Goal: Task Accomplishment & Management: Complete application form

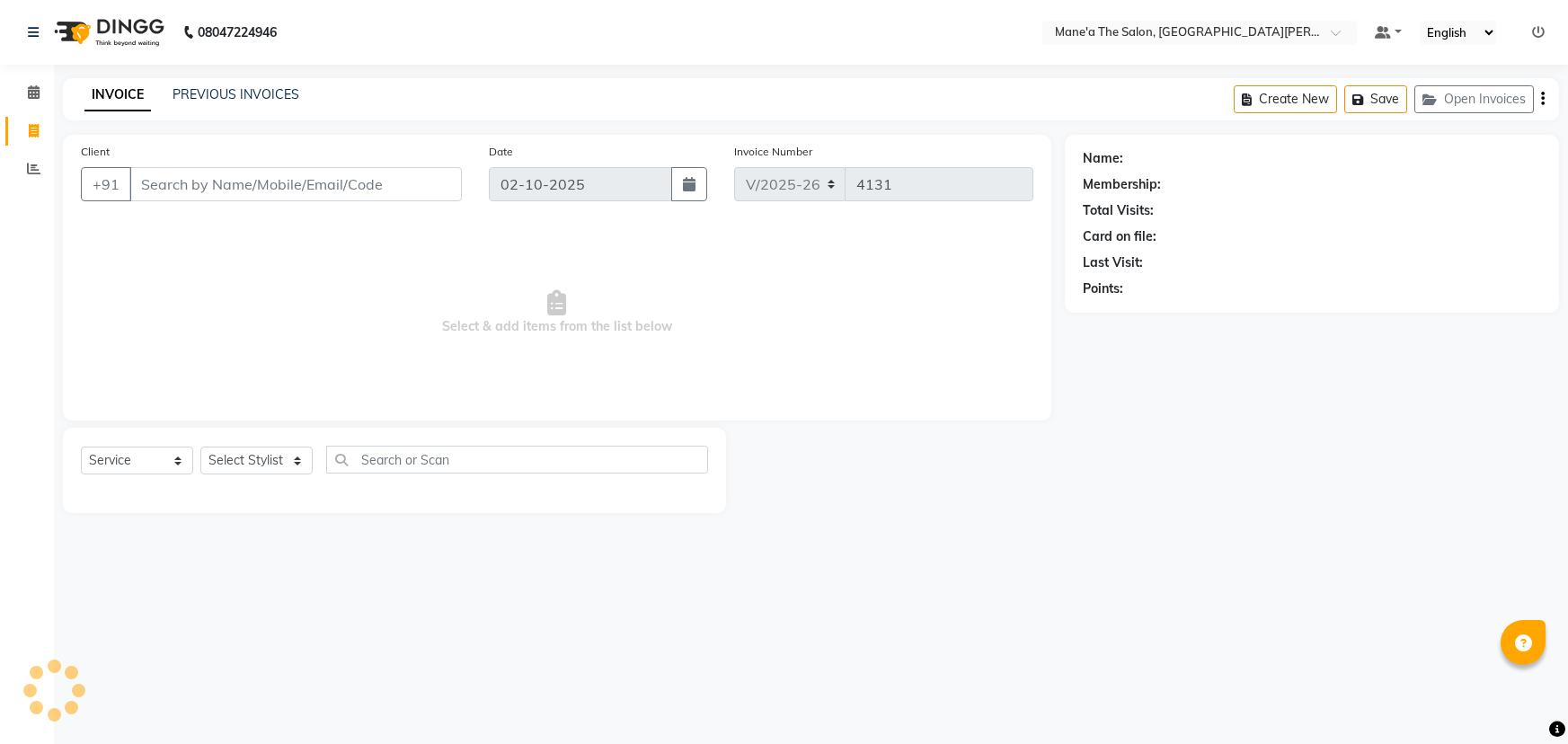
select select "7205"
select select "service"
click at [338, 182] on input "Client" at bounding box center [295, 184] width 333 height 35
click at [272, 467] on select "Select Stylist Anil Faeam Junaid New Manager [PERSON_NAME] Owner Rani [PERSON_N…" at bounding box center [257, 461] width 112 height 28
select select "62137"
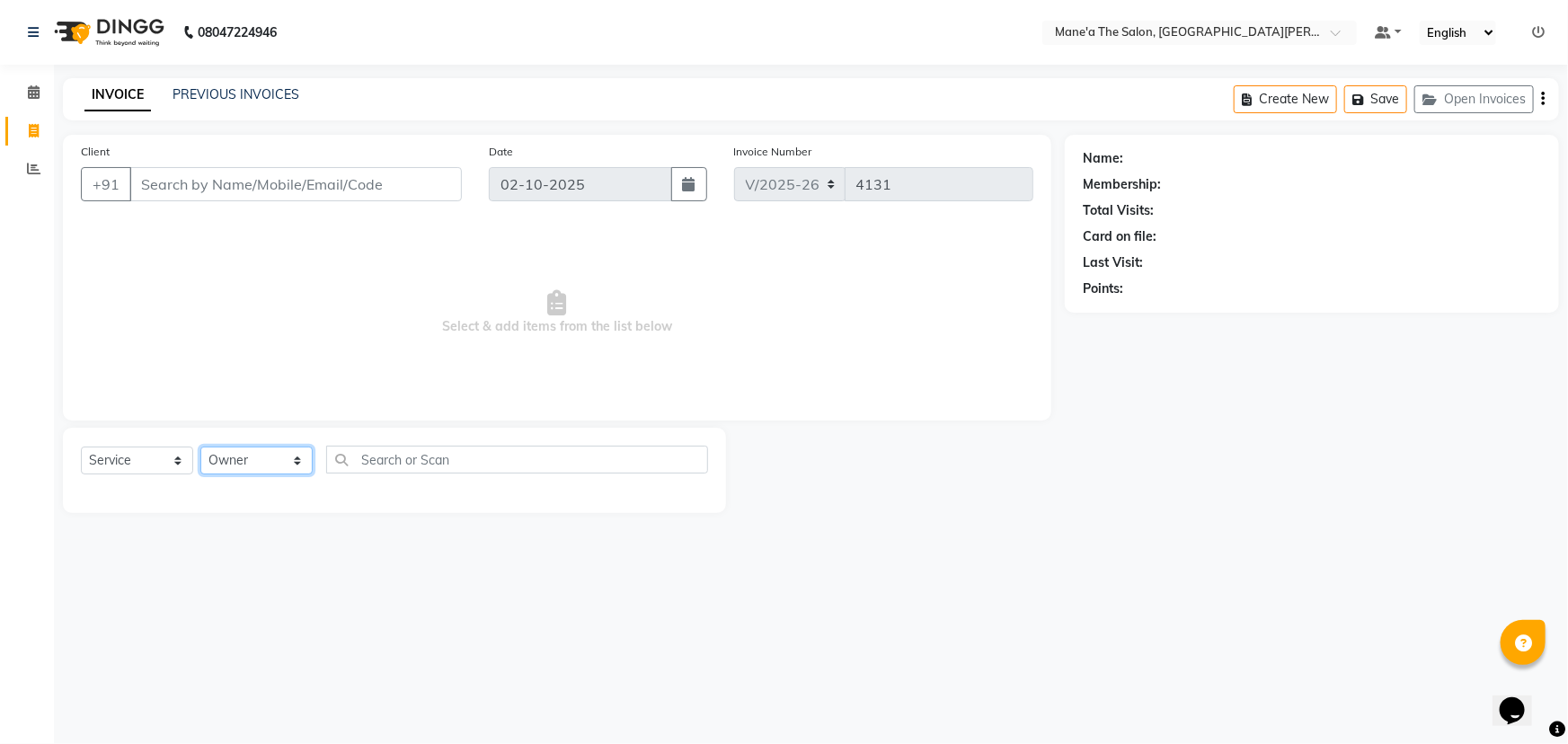
click at [200, 447] on select "Select Stylist Anil Faeam Junaid New Manager [PERSON_NAME] Owner Rani [PERSON_N…" at bounding box center [257, 461] width 112 height 28
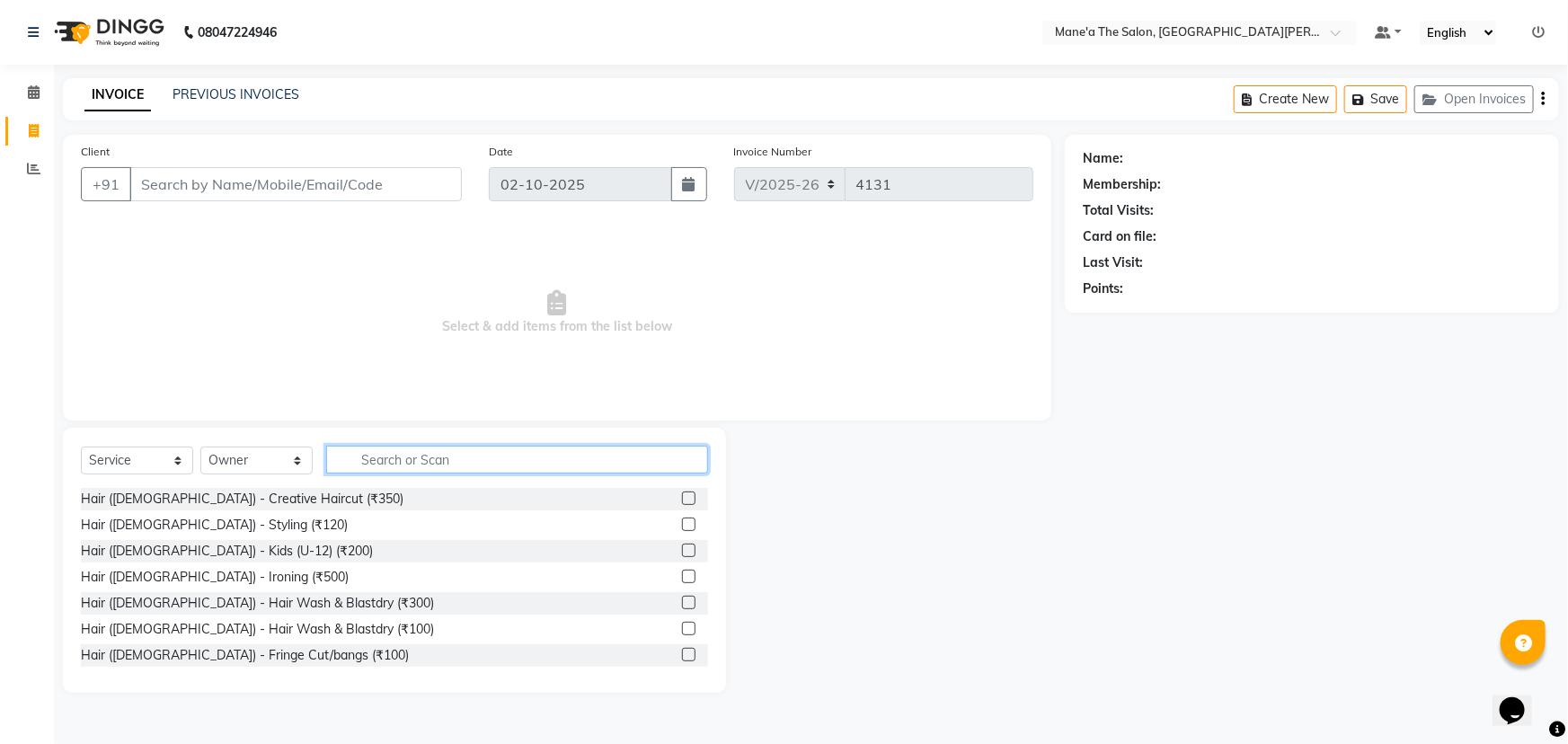
click at [492, 452] on input "text" at bounding box center [517, 460] width 382 height 28
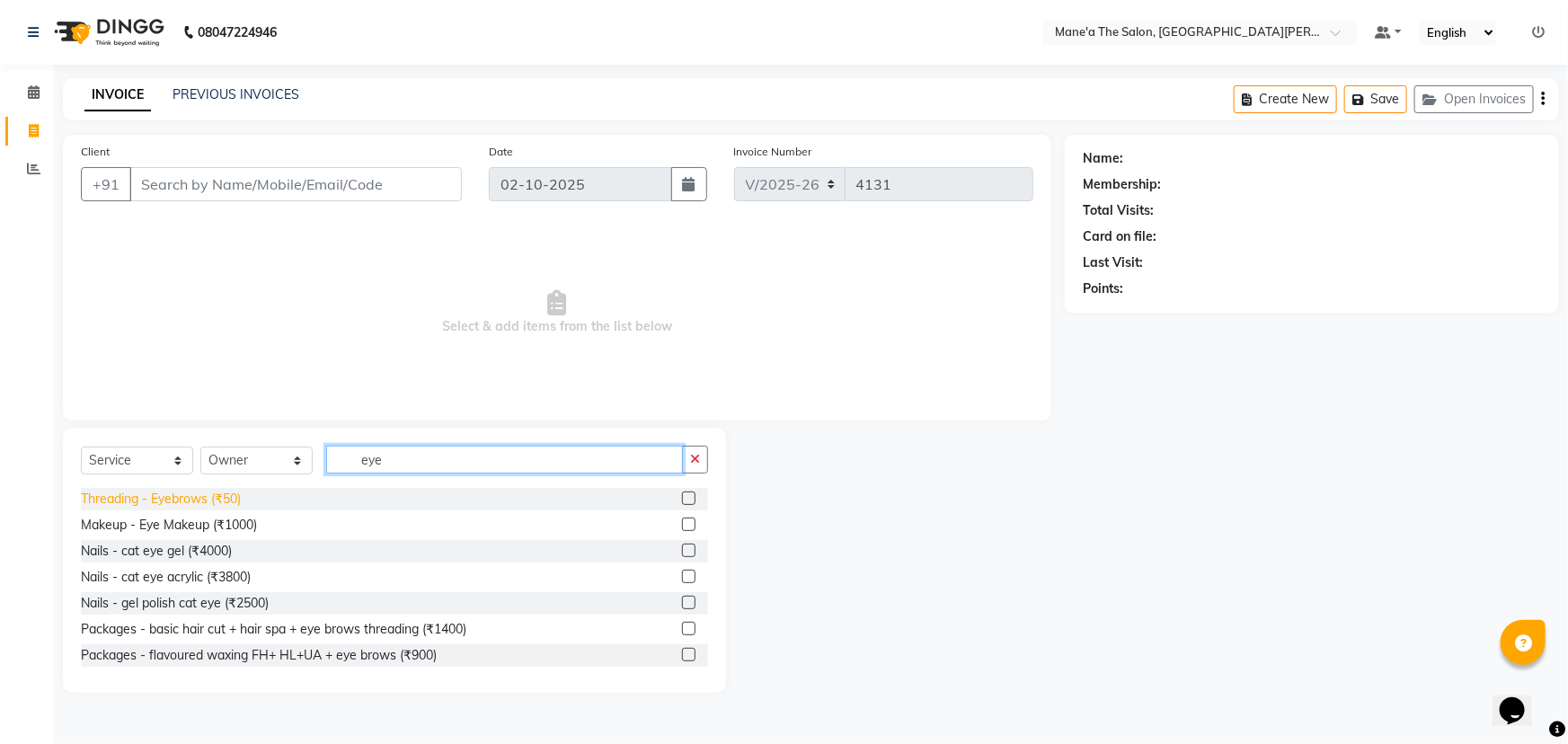
type input "eye"
click at [206, 494] on div "Threading - Eyebrows (₹50)" at bounding box center [161, 498] width 160 height 19
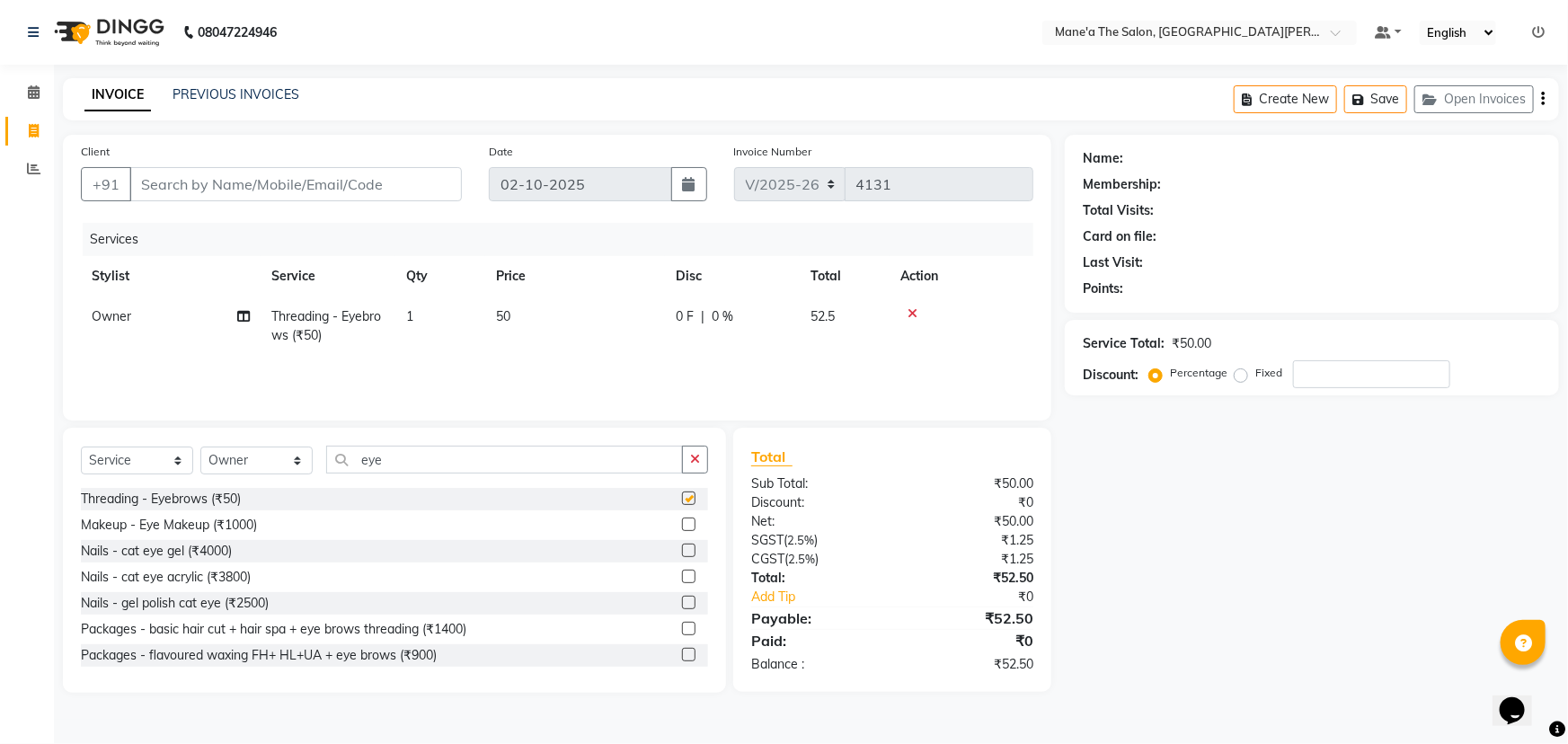
checkbox input "false"
click at [441, 458] on input "eye" at bounding box center [505, 460] width 357 height 28
type input "e"
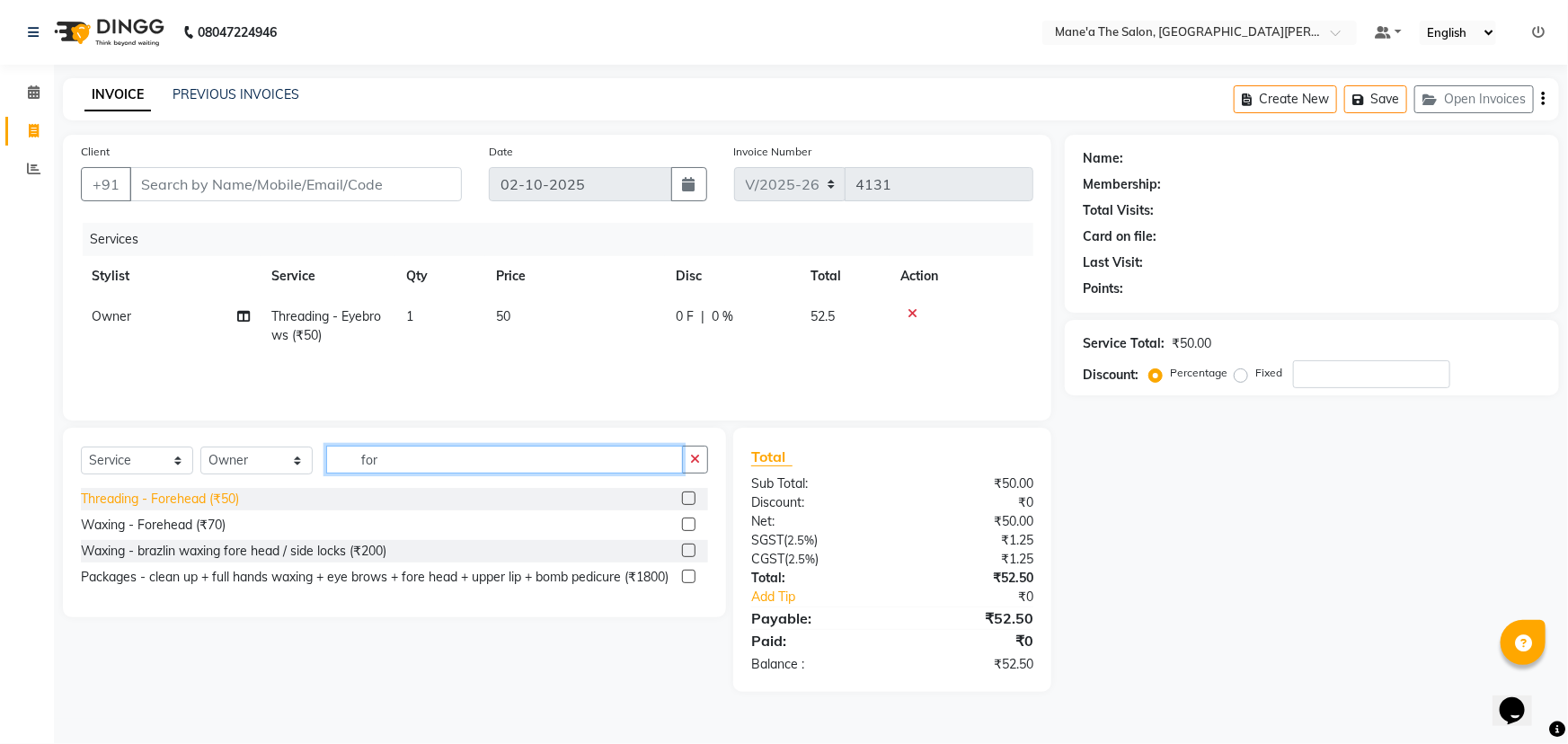
type input "for"
click at [237, 493] on div "Threading - Forehead (₹50)" at bounding box center [160, 498] width 158 height 19
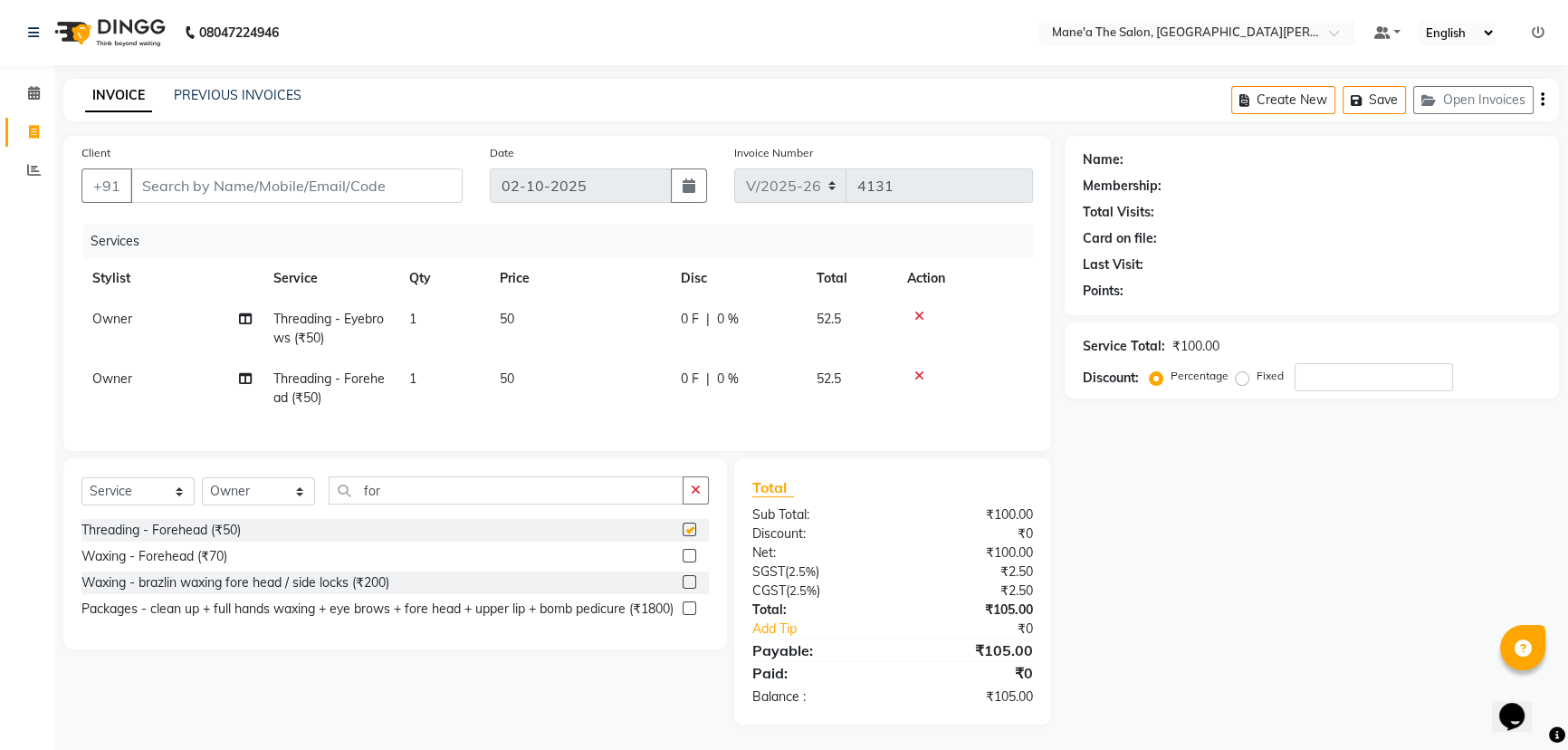
checkbox input "false"
click at [386, 498] on input "for" at bounding box center [506, 490] width 355 height 28
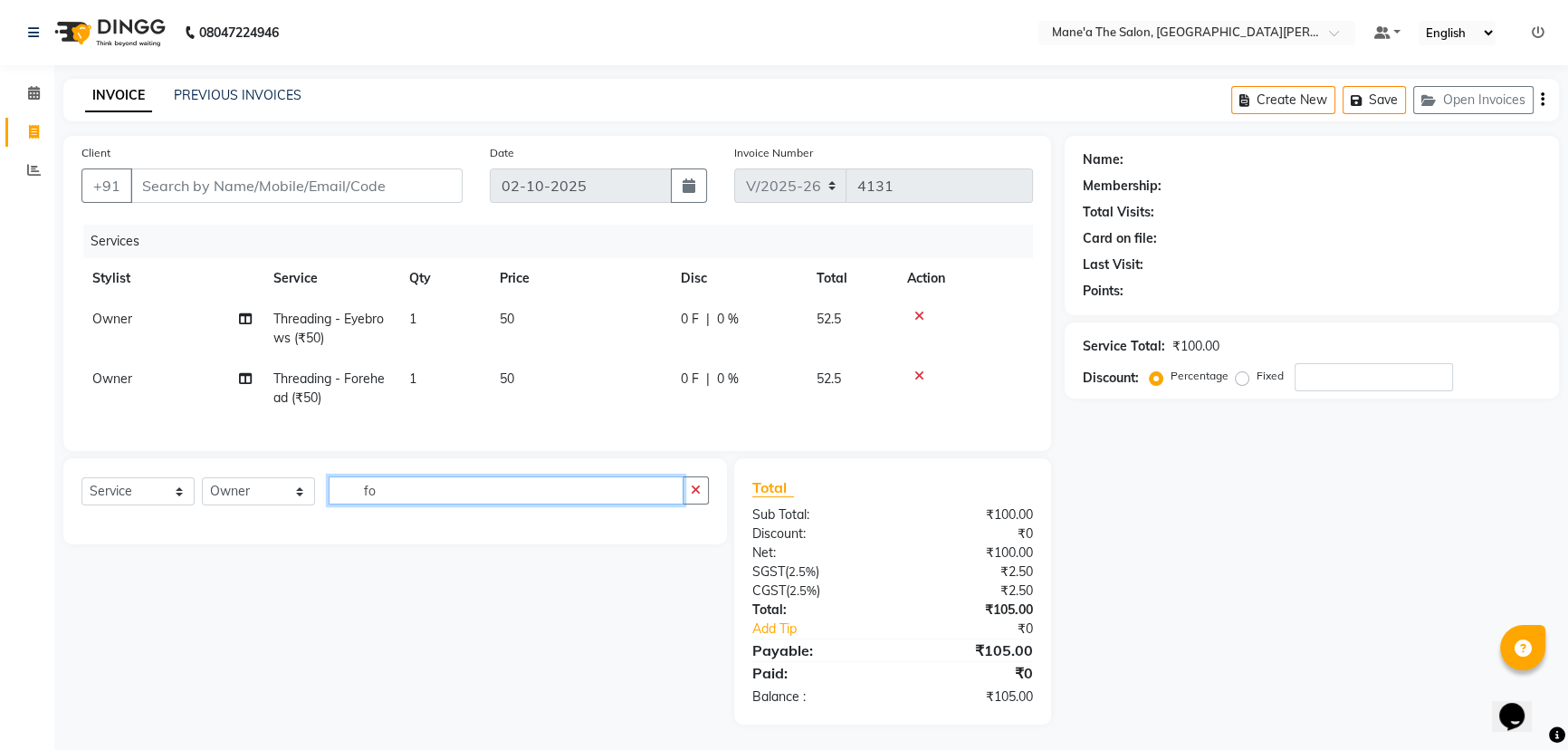
type input "f"
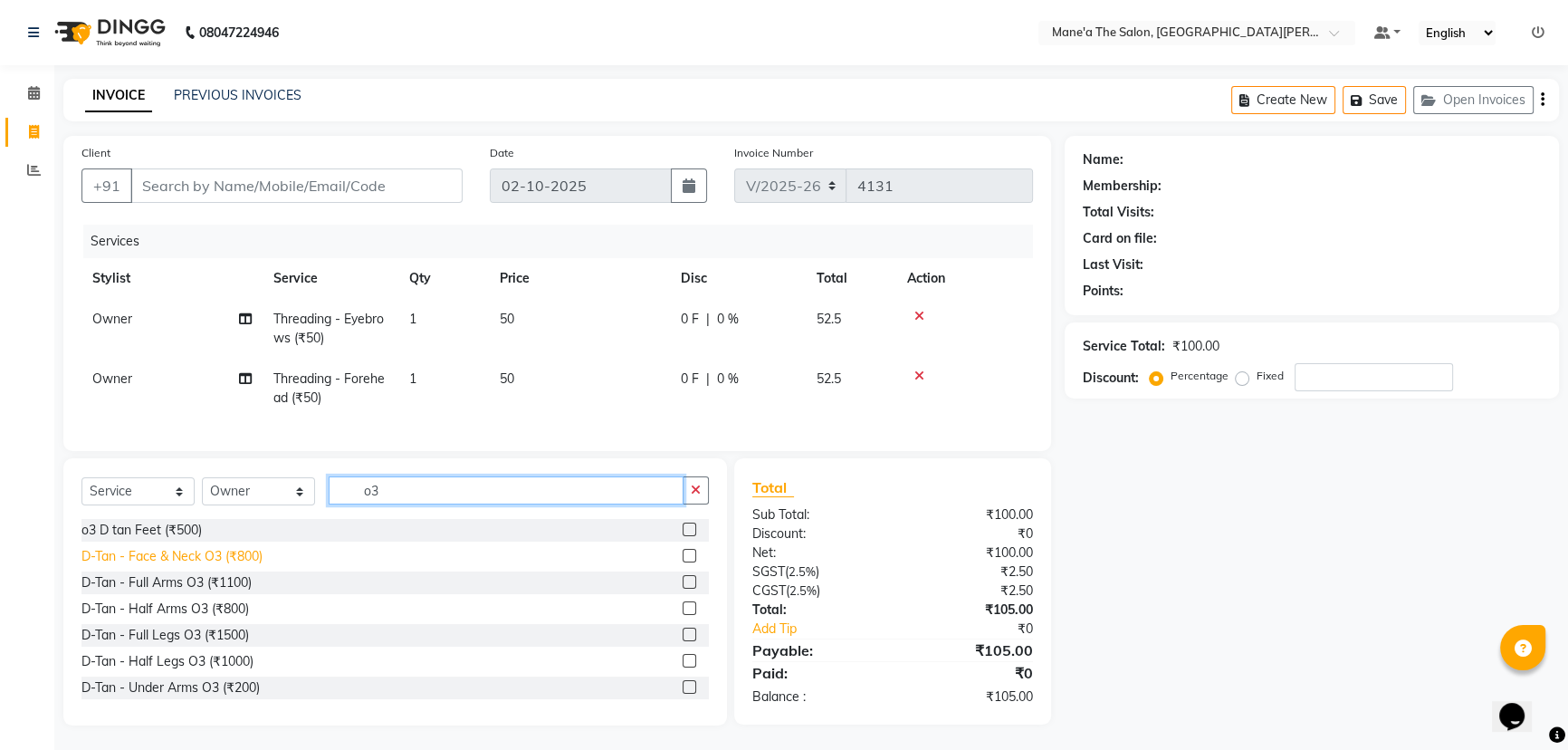
type input "o3"
click at [240, 565] on div "D-Tan - Face & Neck O3 (₹800)" at bounding box center [172, 556] width 181 height 19
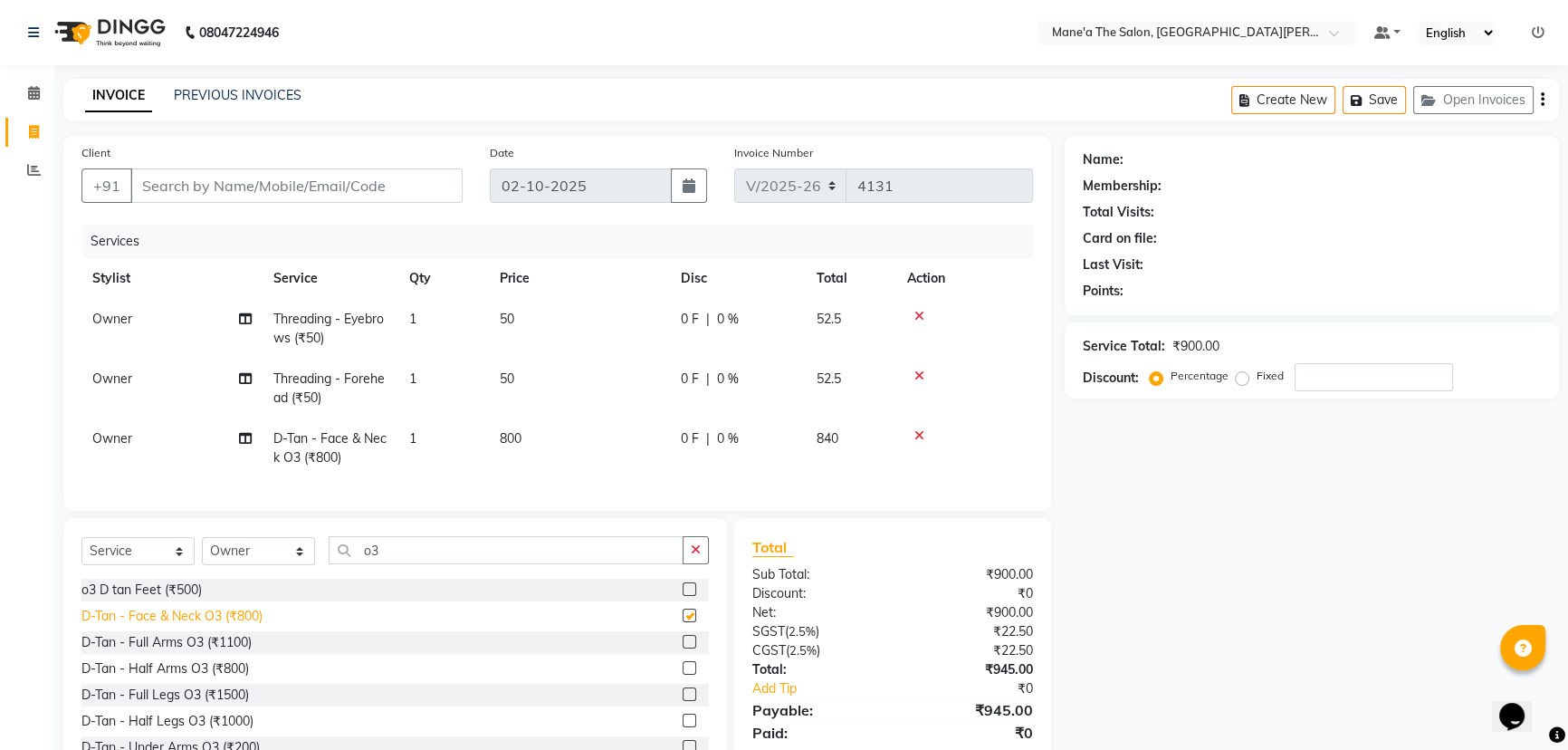
checkbox input "false"
click at [225, 181] on input "Client" at bounding box center [296, 185] width 332 height 35
type input "1"
type input "0"
type input "1"
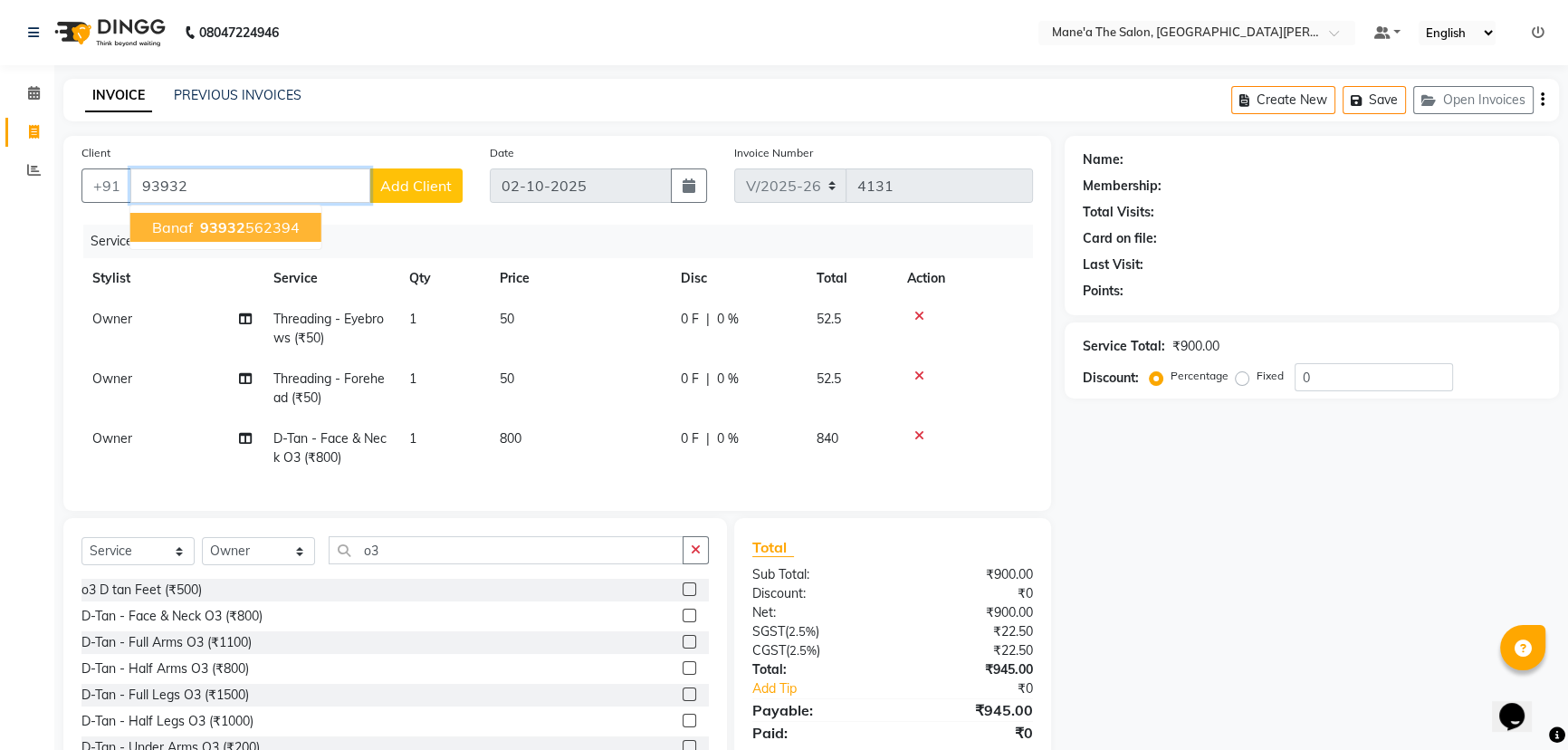
click at [198, 231] on ngb-highlight "93932 562394" at bounding box center [249, 227] width 103 height 18
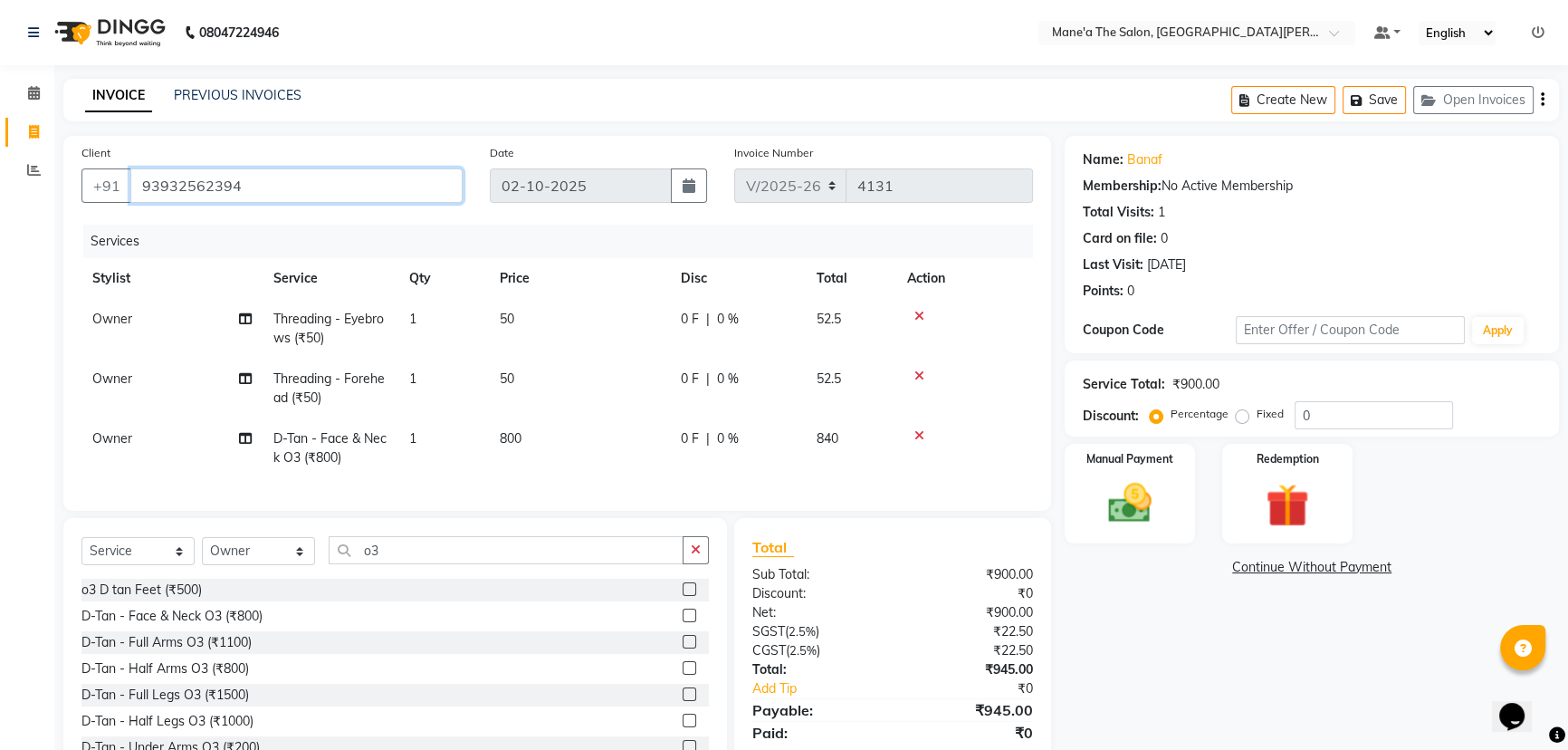
click at [362, 168] on input "93932562394" at bounding box center [296, 185] width 332 height 35
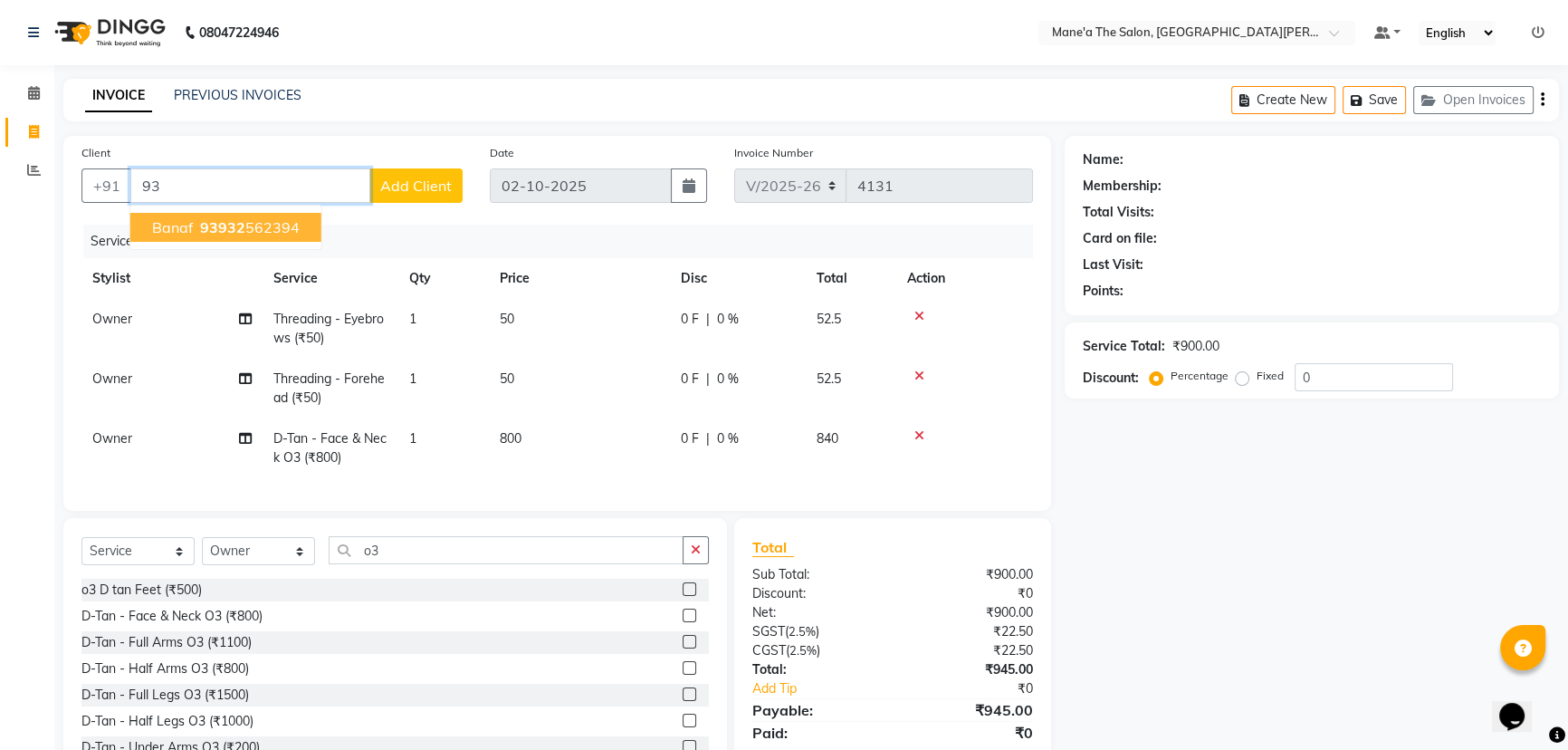
type input "9"
click at [222, 233] on span "9398277" at bounding box center [227, 227] width 64 height 18
type input "9398277349"
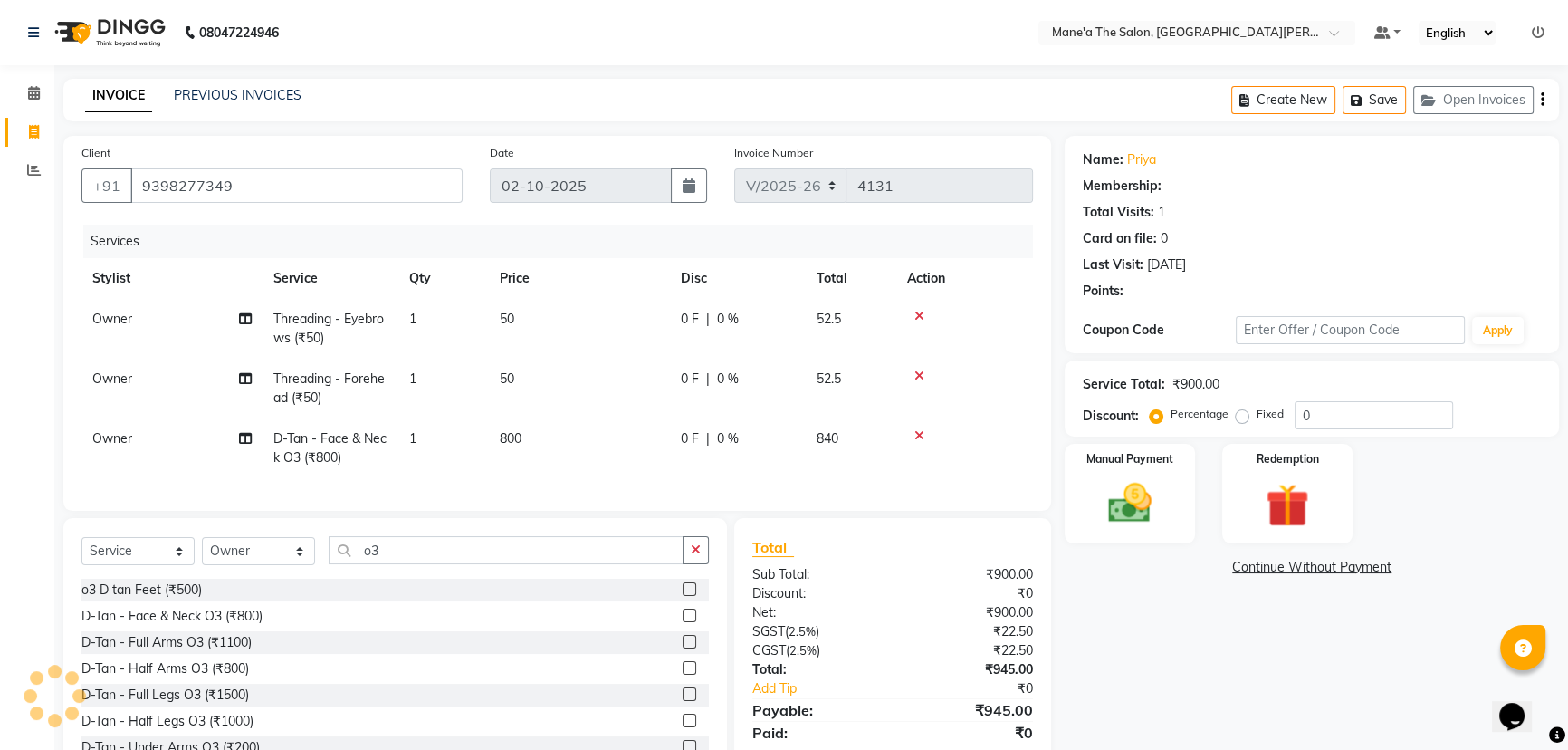
select select "1: Object"
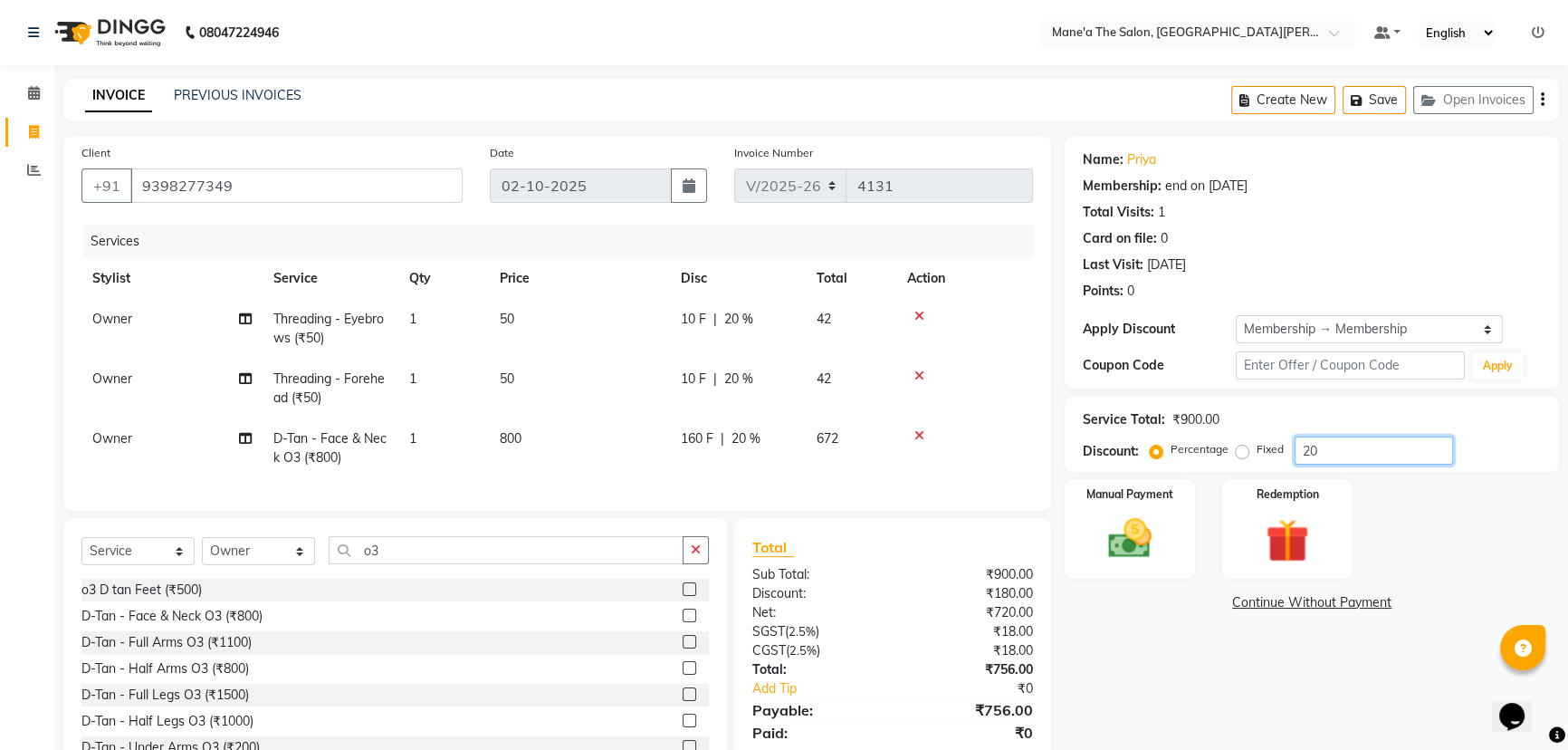
click at [1337, 452] on input "20" at bounding box center [1373, 451] width 158 height 28
type input "2"
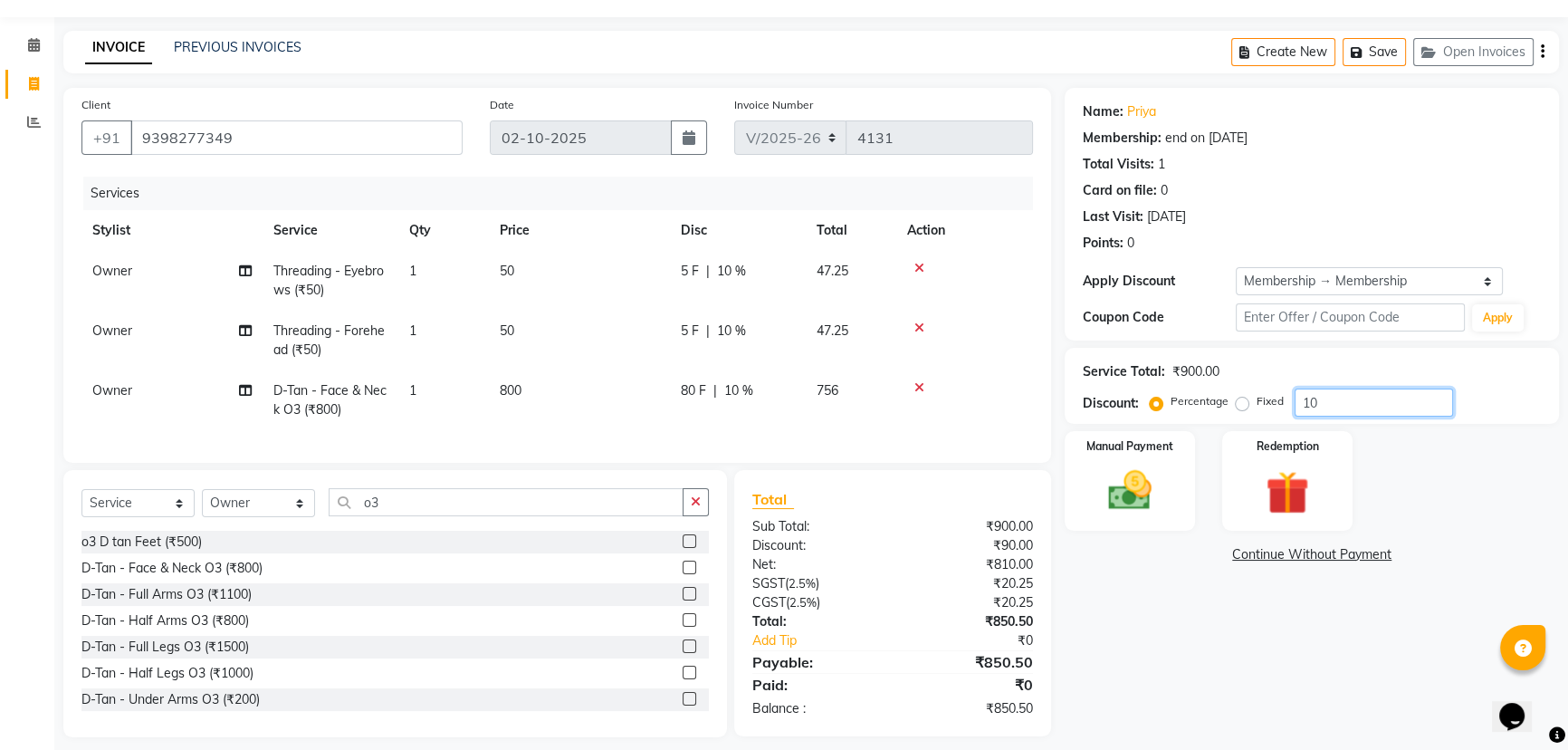
scroll to position [75, 0]
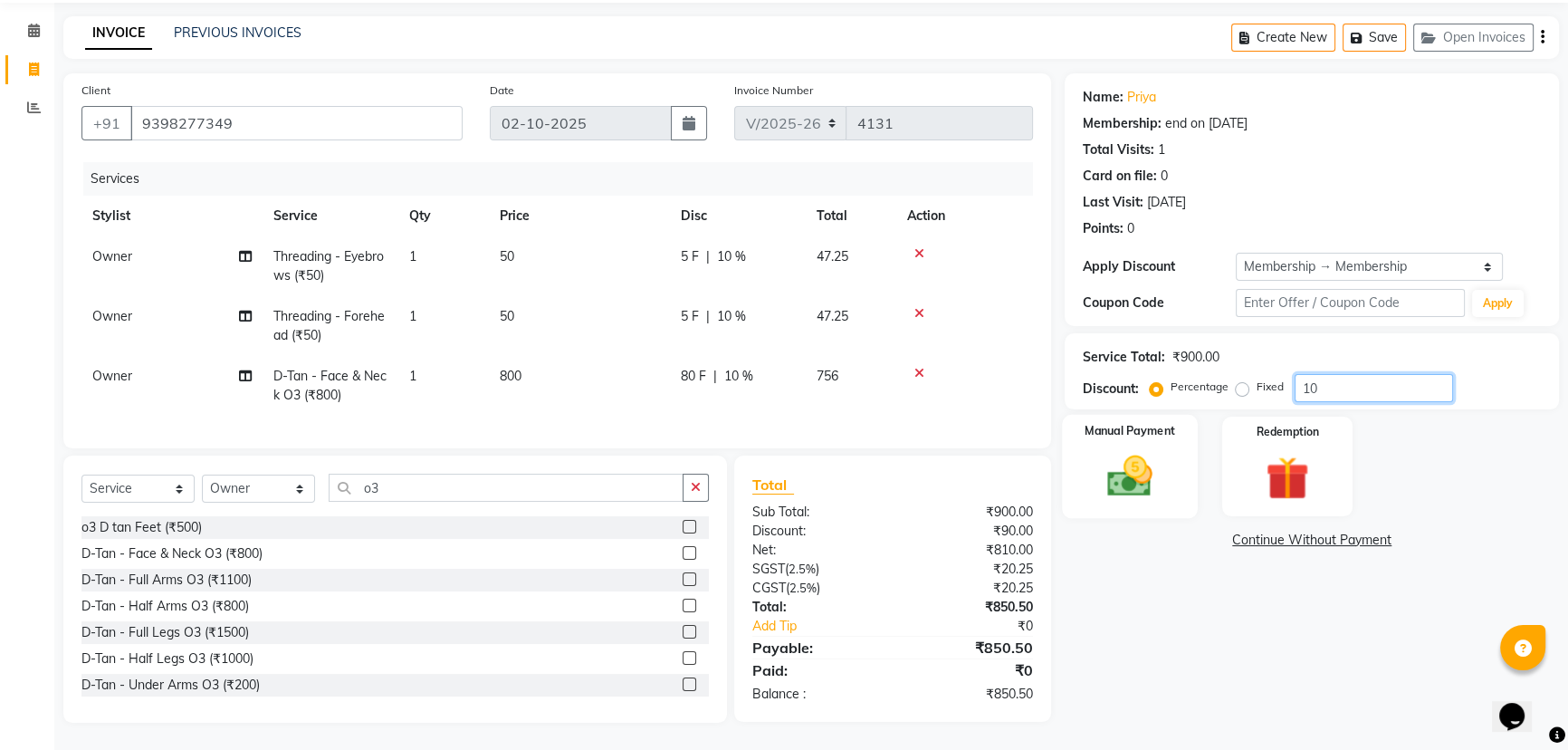
type input "10"
click at [1126, 475] on img at bounding box center [1131, 476] width 74 height 52
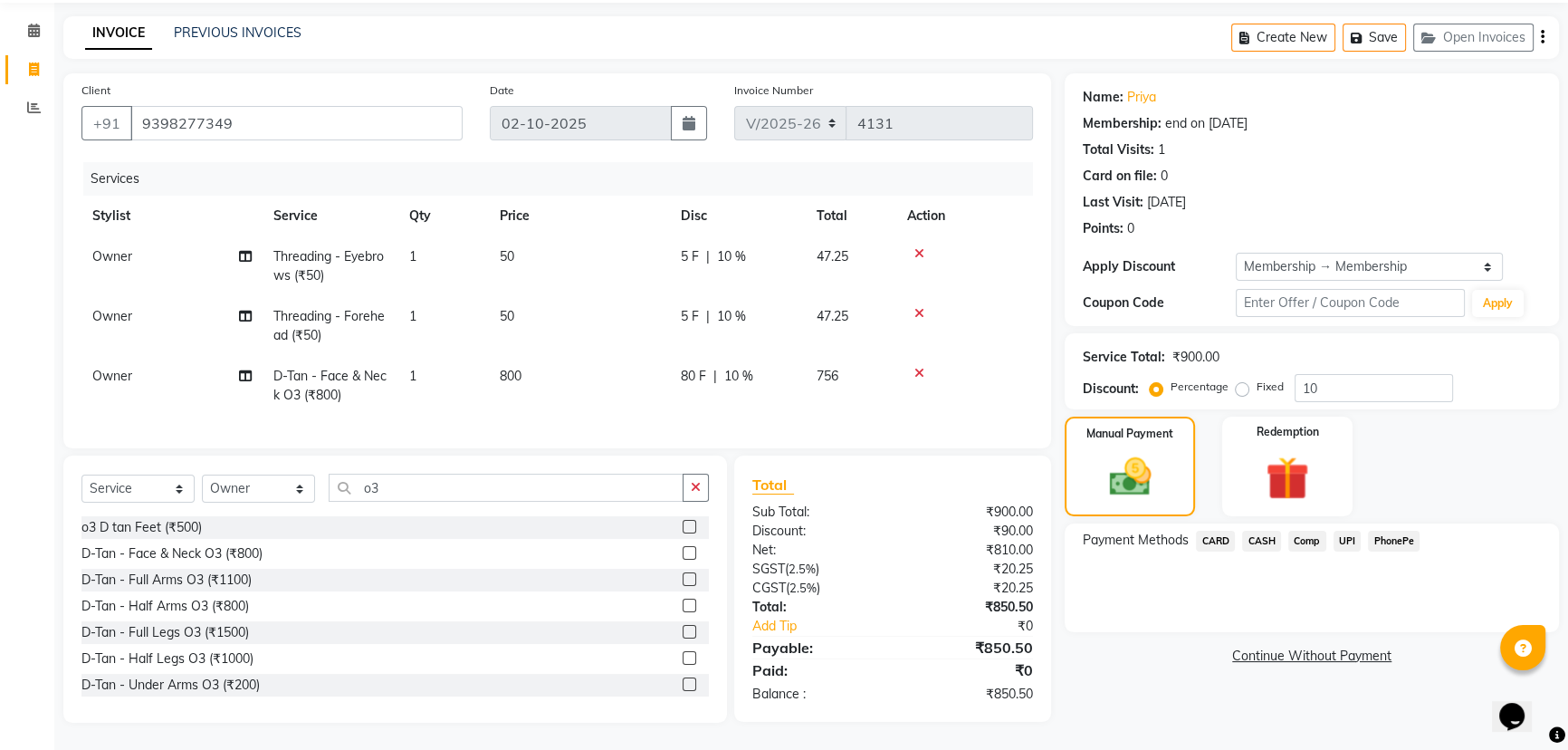
click at [1403, 535] on span "PhonePe" at bounding box center [1394, 541] width 52 height 21
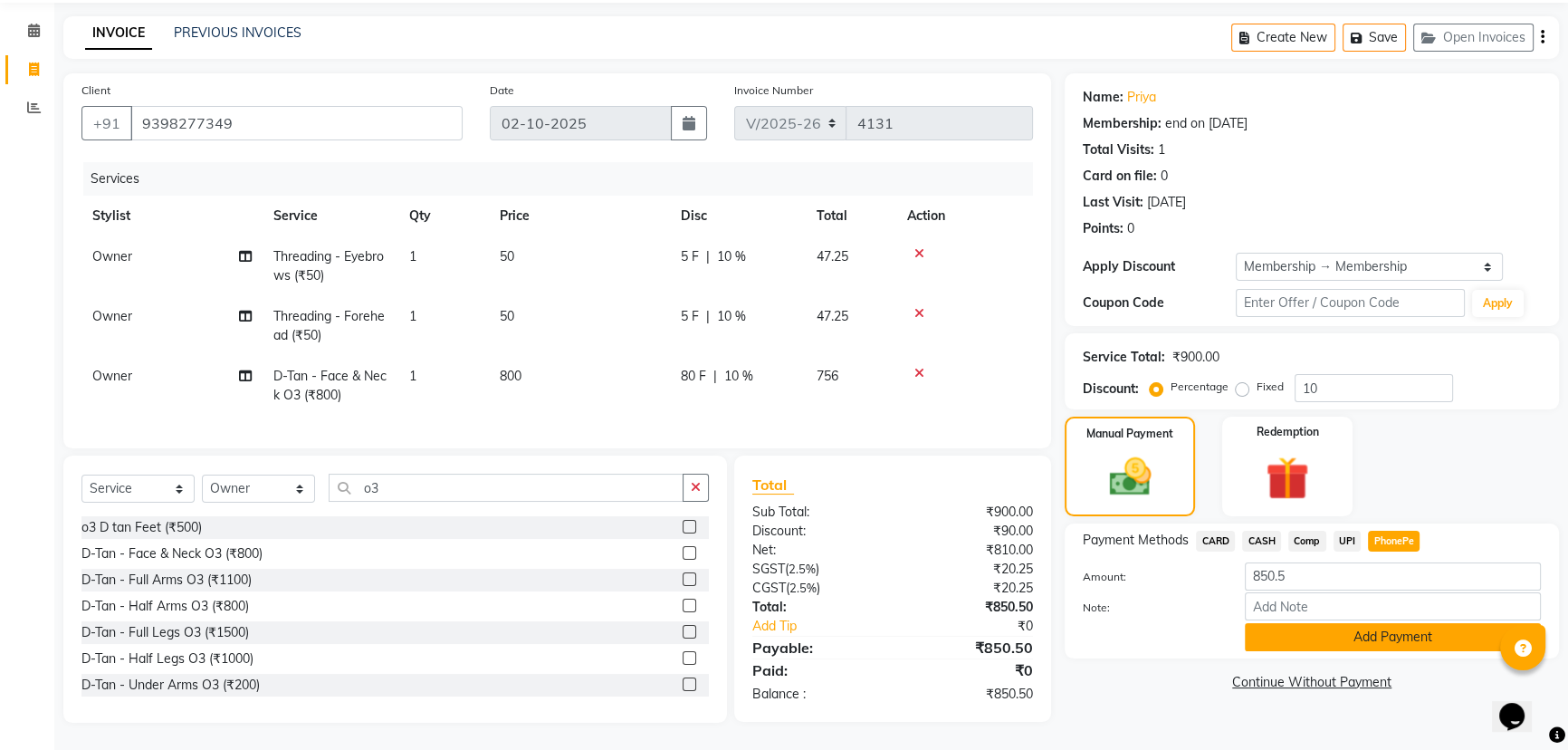
click at [1433, 636] on button "Add Payment" at bounding box center [1393, 638] width 296 height 28
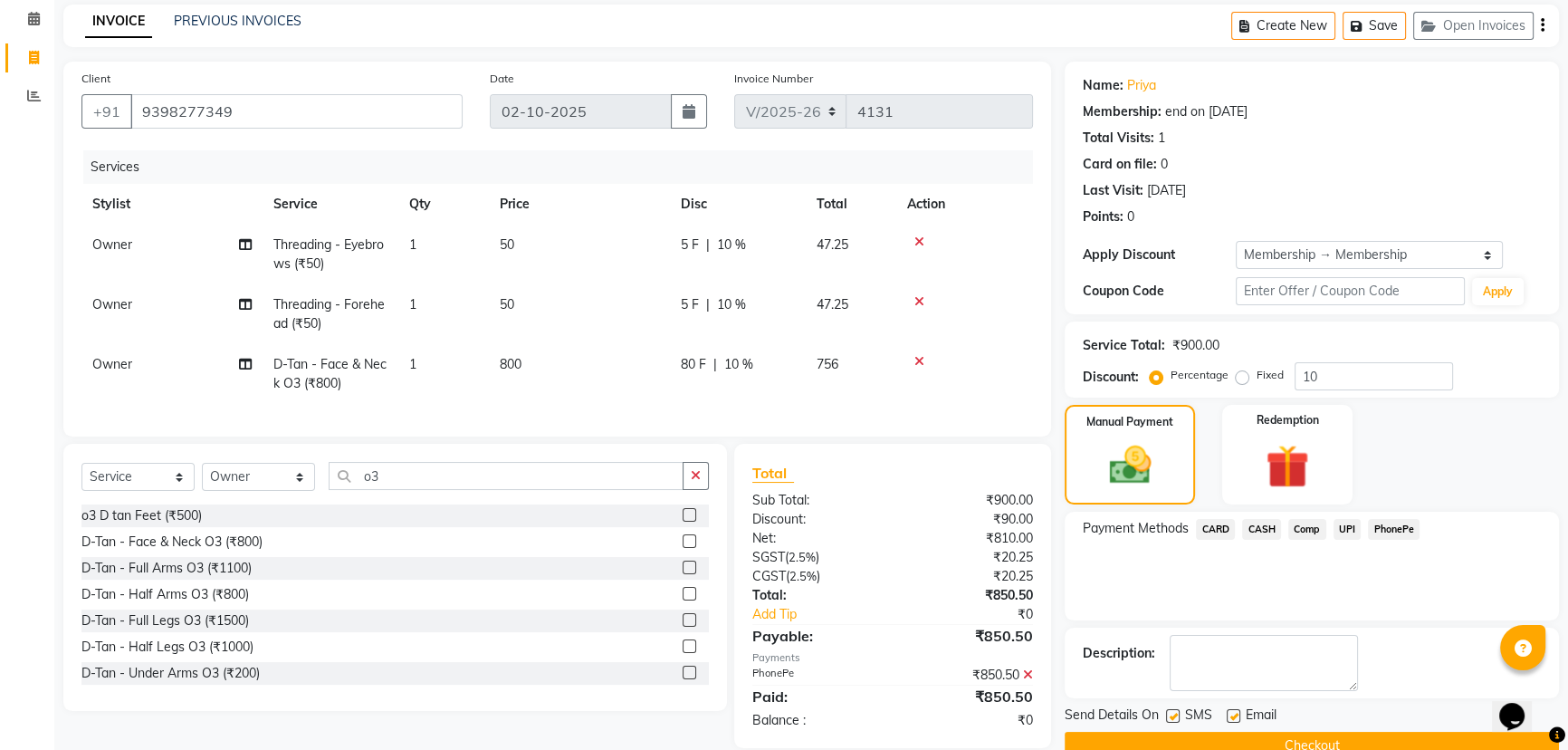
scroll to position [112, 0]
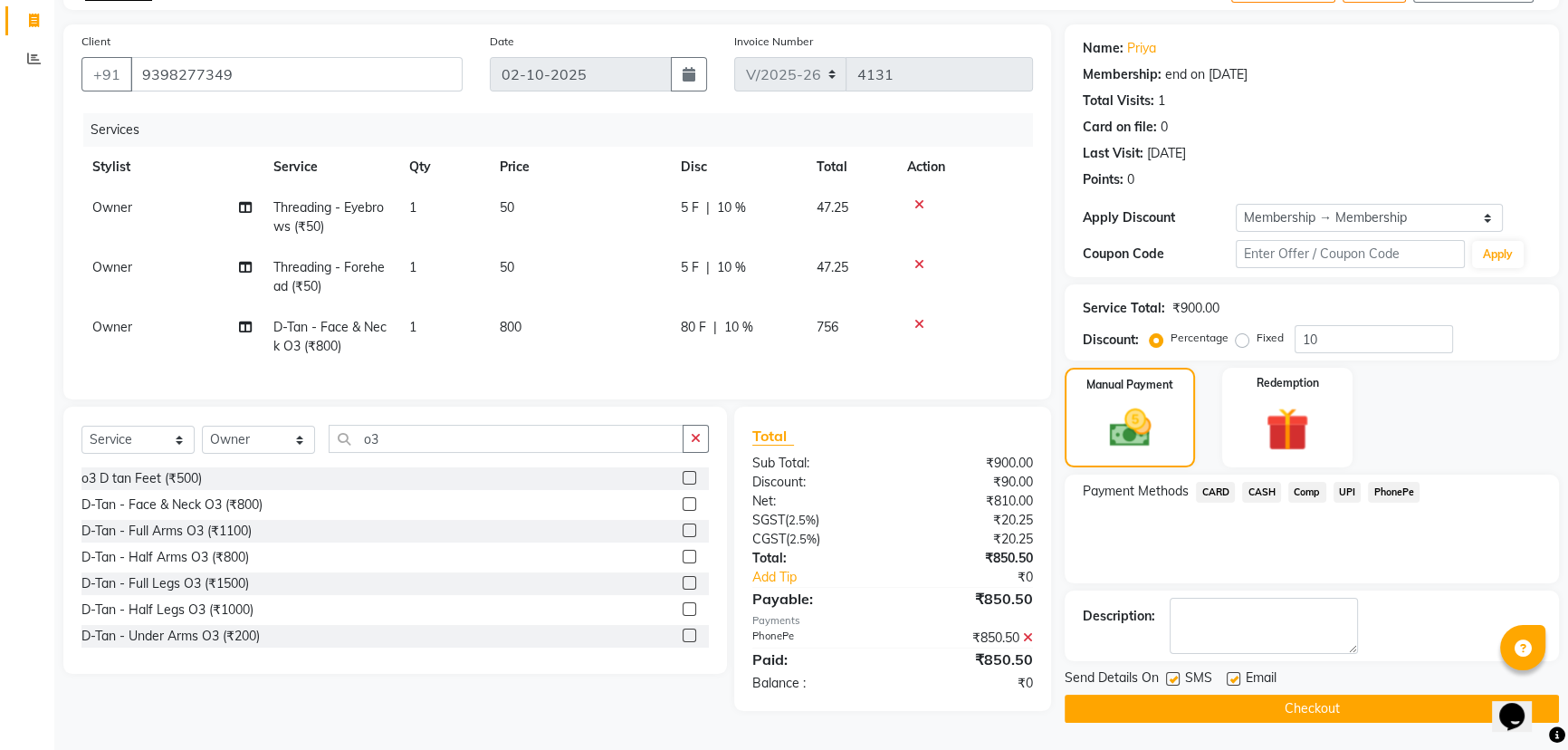
click at [1312, 709] on button "Checkout" at bounding box center [1311, 708] width 494 height 28
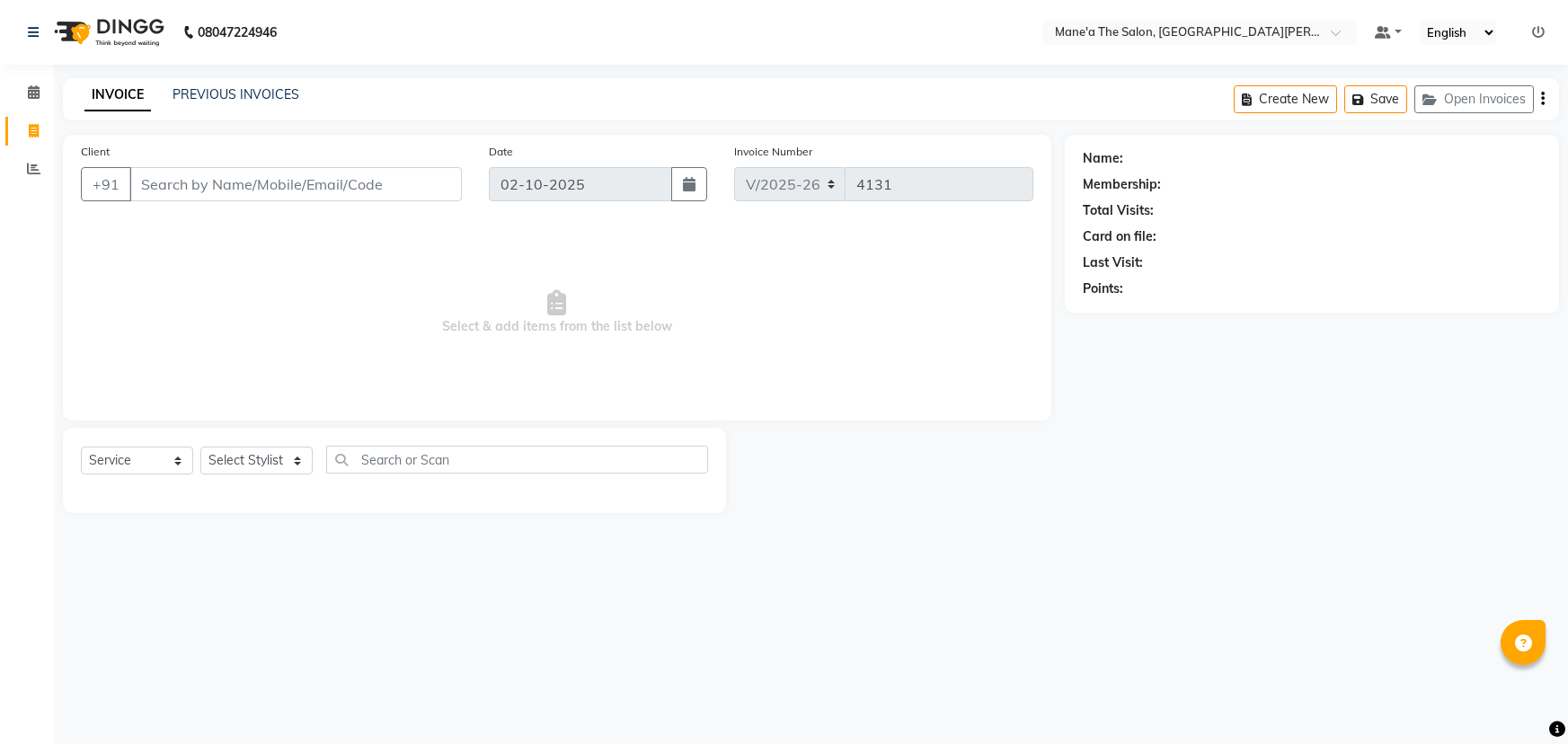
select select "7205"
select select "service"
click at [297, 458] on select "Select Stylist Anil Faeam Junaid New Manager [PERSON_NAME] Owner Rani [PERSON_N…" at bounding box center [257, 461] width 112 height 28
click at [439, 458] on input "text" at bounding box center [517, 460] width 382 height 28
click at [188, 186] on input "Client" at bounding box center [295, 184] width 333 height 35
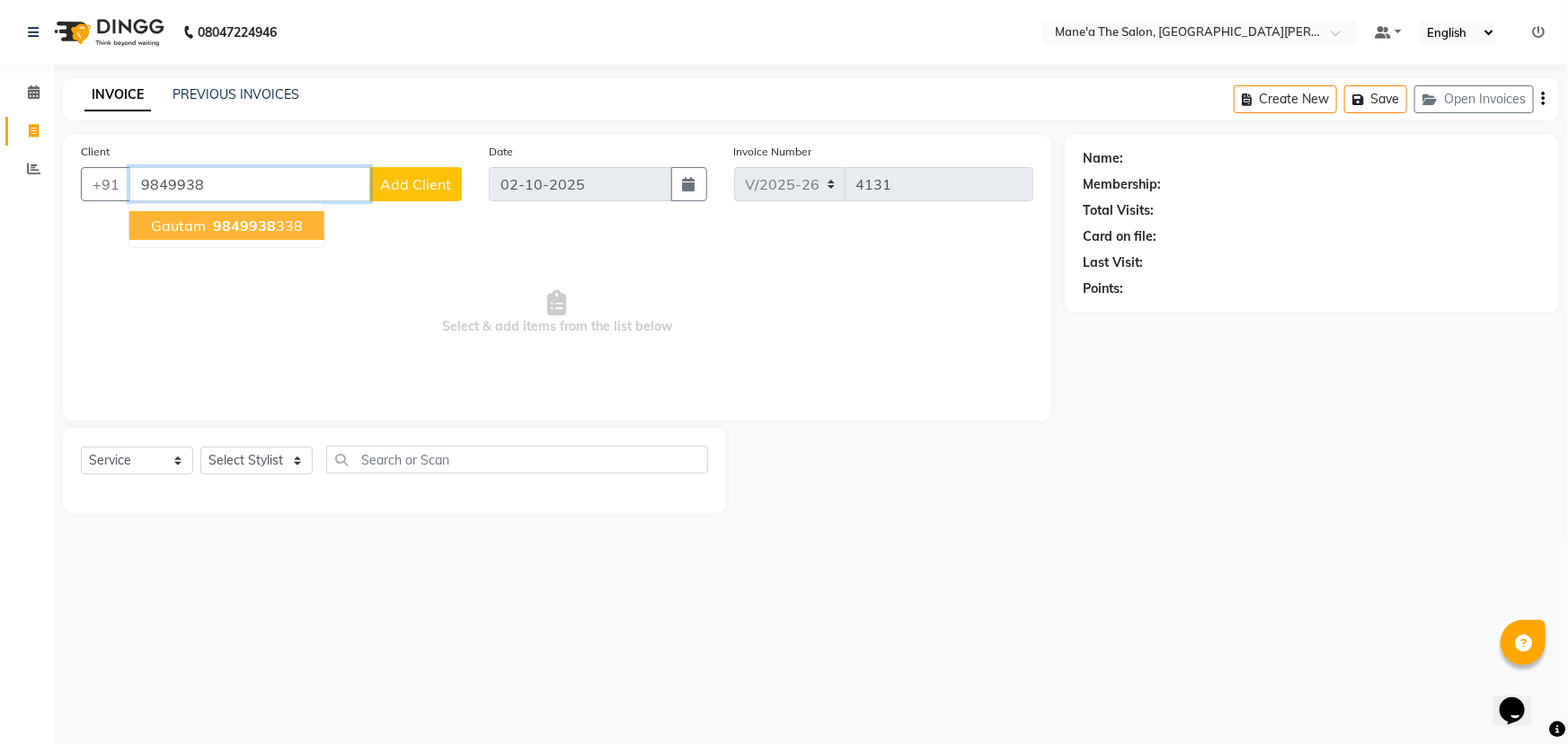
click at [226, 226] on span "9849938" at bounding box center [245, 225] width 63 height 18
type input "9849938338"
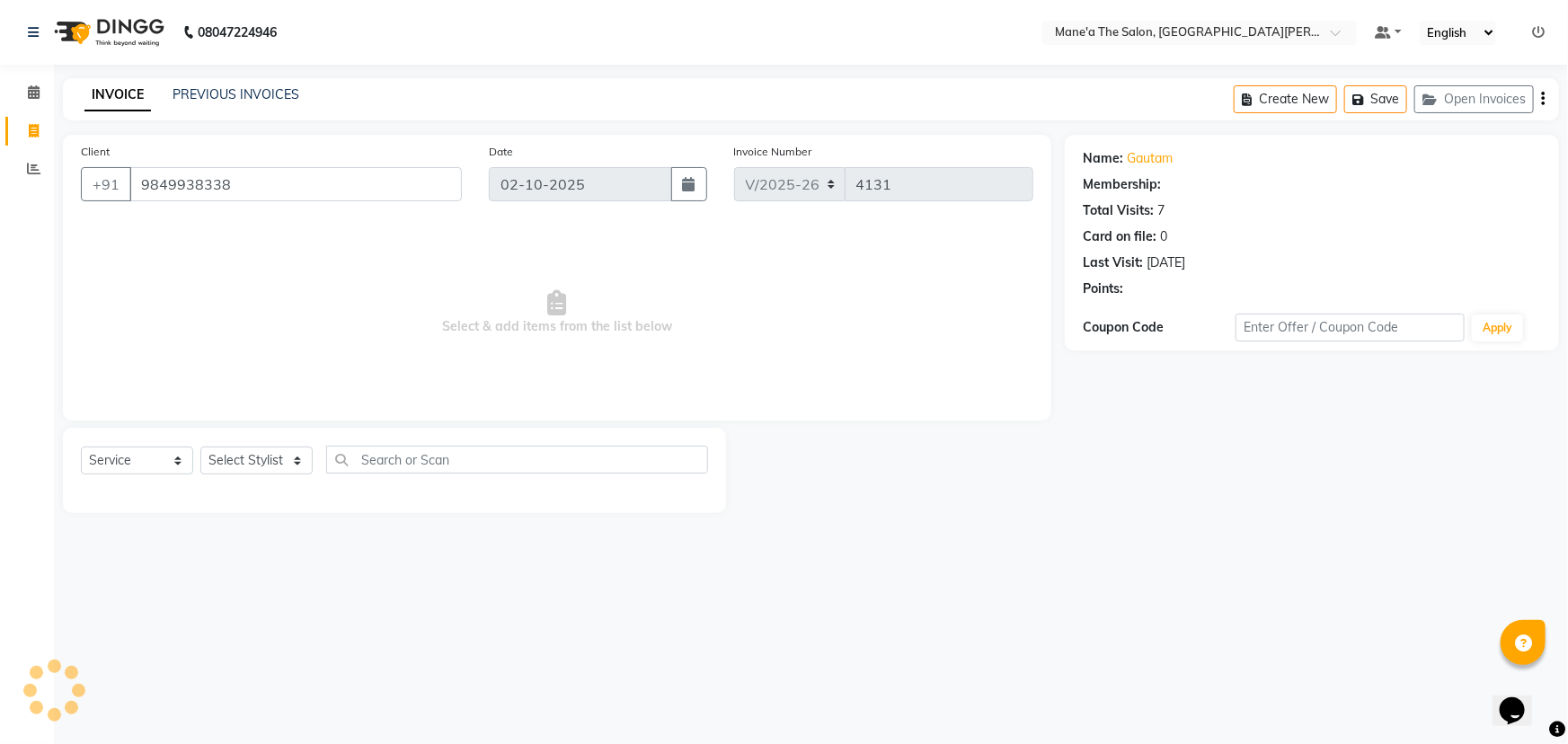
select select "1: Object"
click at [295, 462] on select "Select Stylist Anil Faeam Junaid New Manager [PERSON_NAME] Owner Rani [PERSON_N…" at bounding box center [257, 461] width 112 height 28
select select "82059"
click at [200, 447] on select "Select Stylist Anil Faeam Junaid New Manager [PERSON_NAME] Owner Rani [PERSON_N…" at bounding box center [257, 461] width 112 height 28
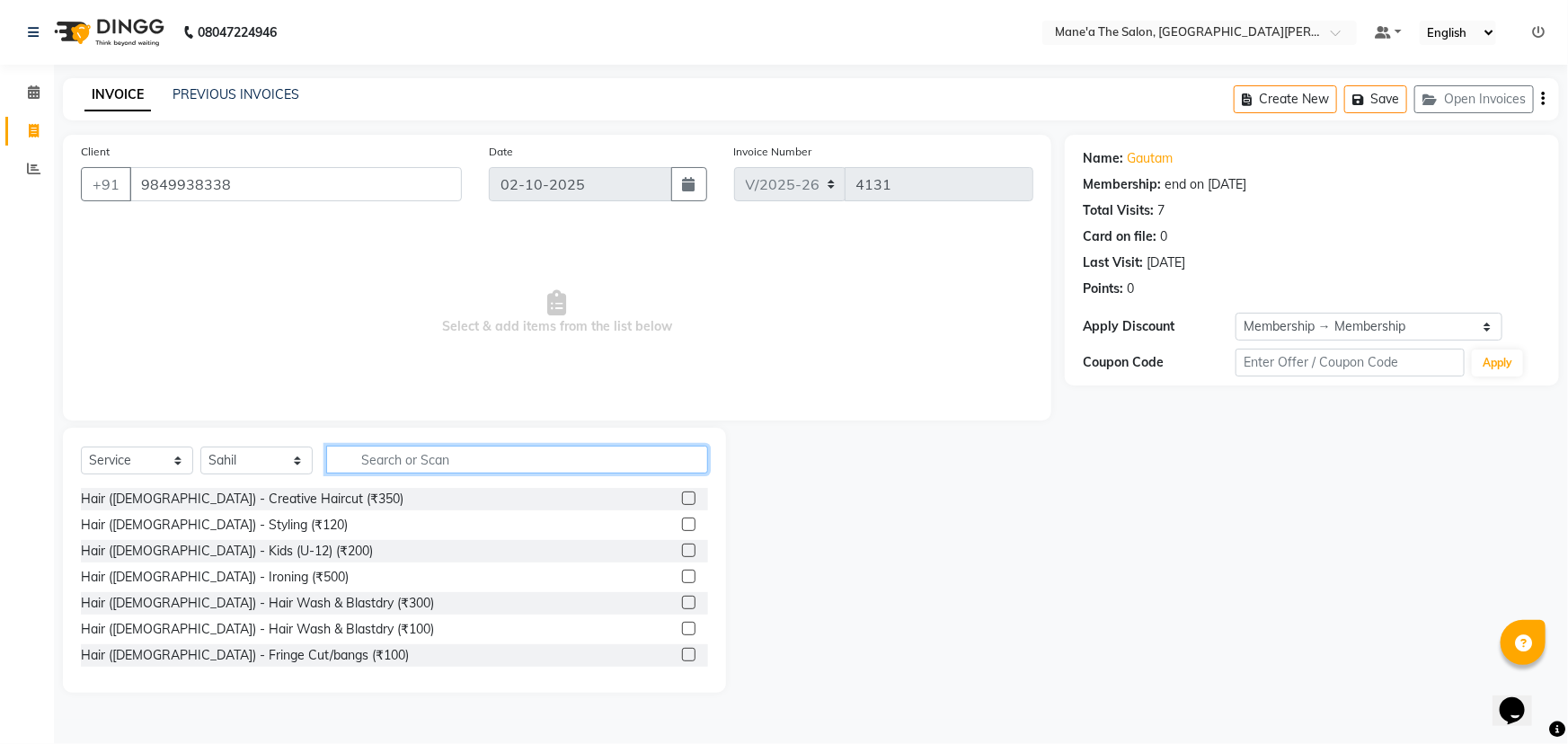
click at [362, 459] on input "text" at bounding box center [517, 460] width 382 height 28
type input "200"
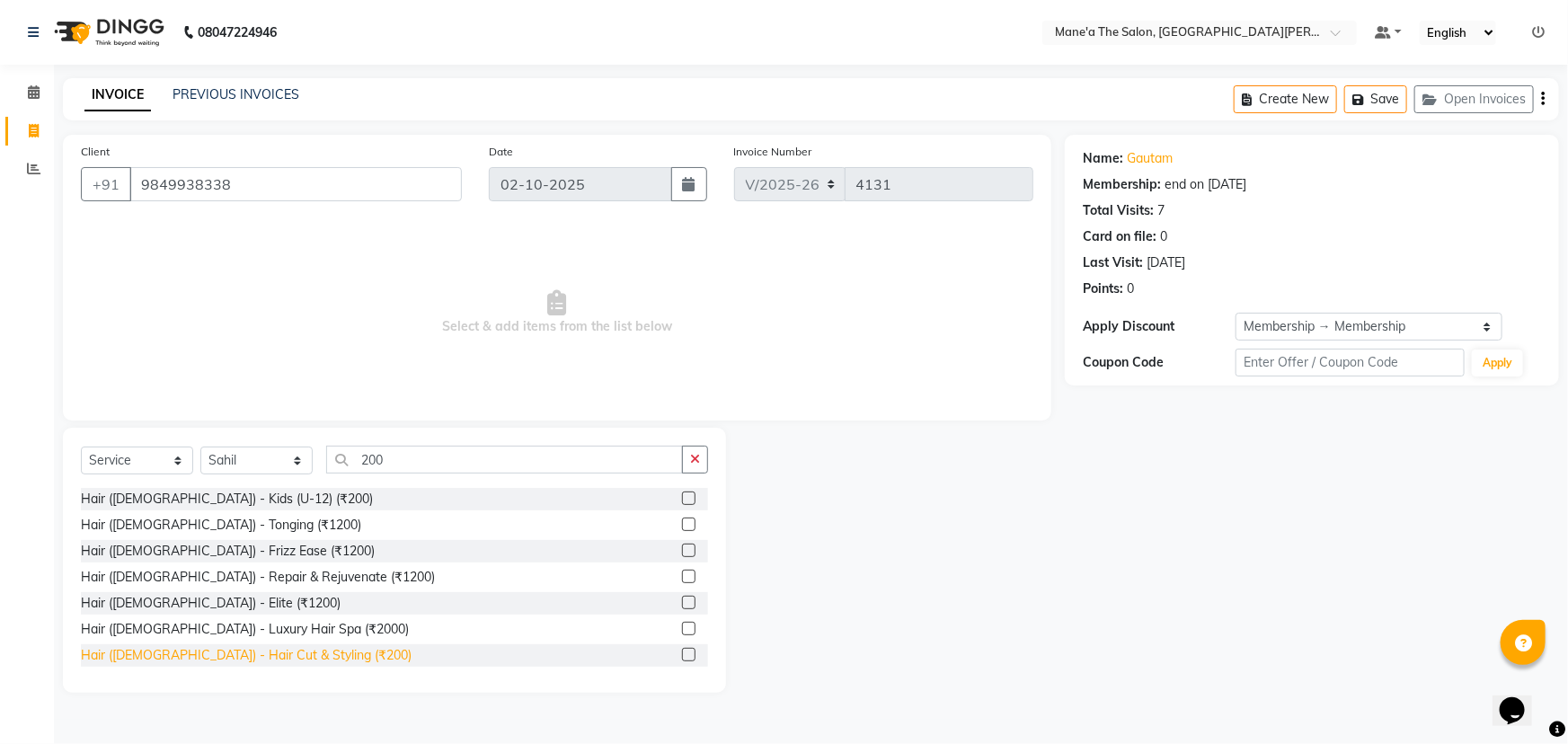
click at [218, 652] on div "Hair ([DEMOGRAPHIC_DATA]) - Hair Cut & Styling (₹200)" at bounding box center [246, 655] width 331 height 19
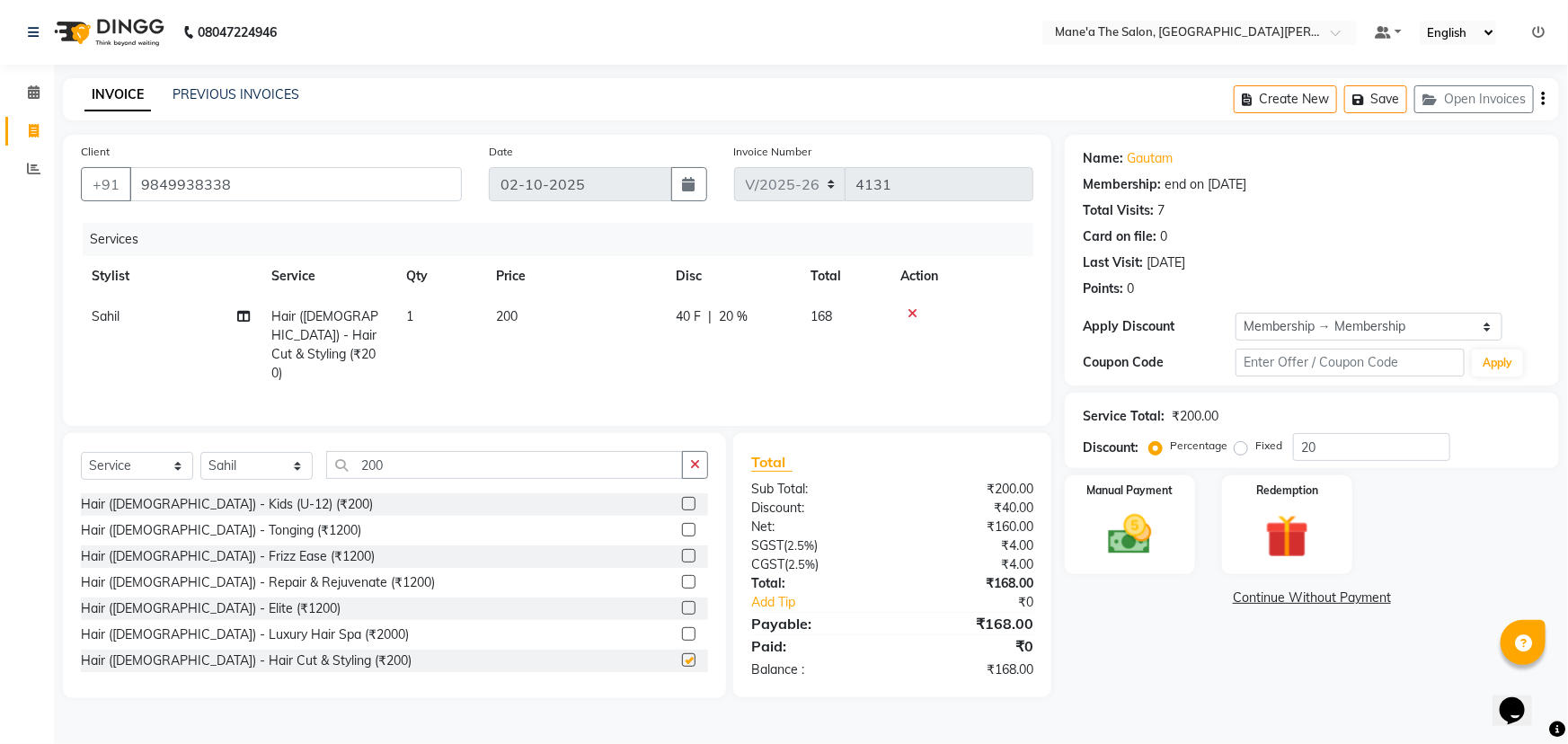
checkbox input "false"
click at [393, 463] on input "200" at bounding box center [505, 465] width 357 height 28
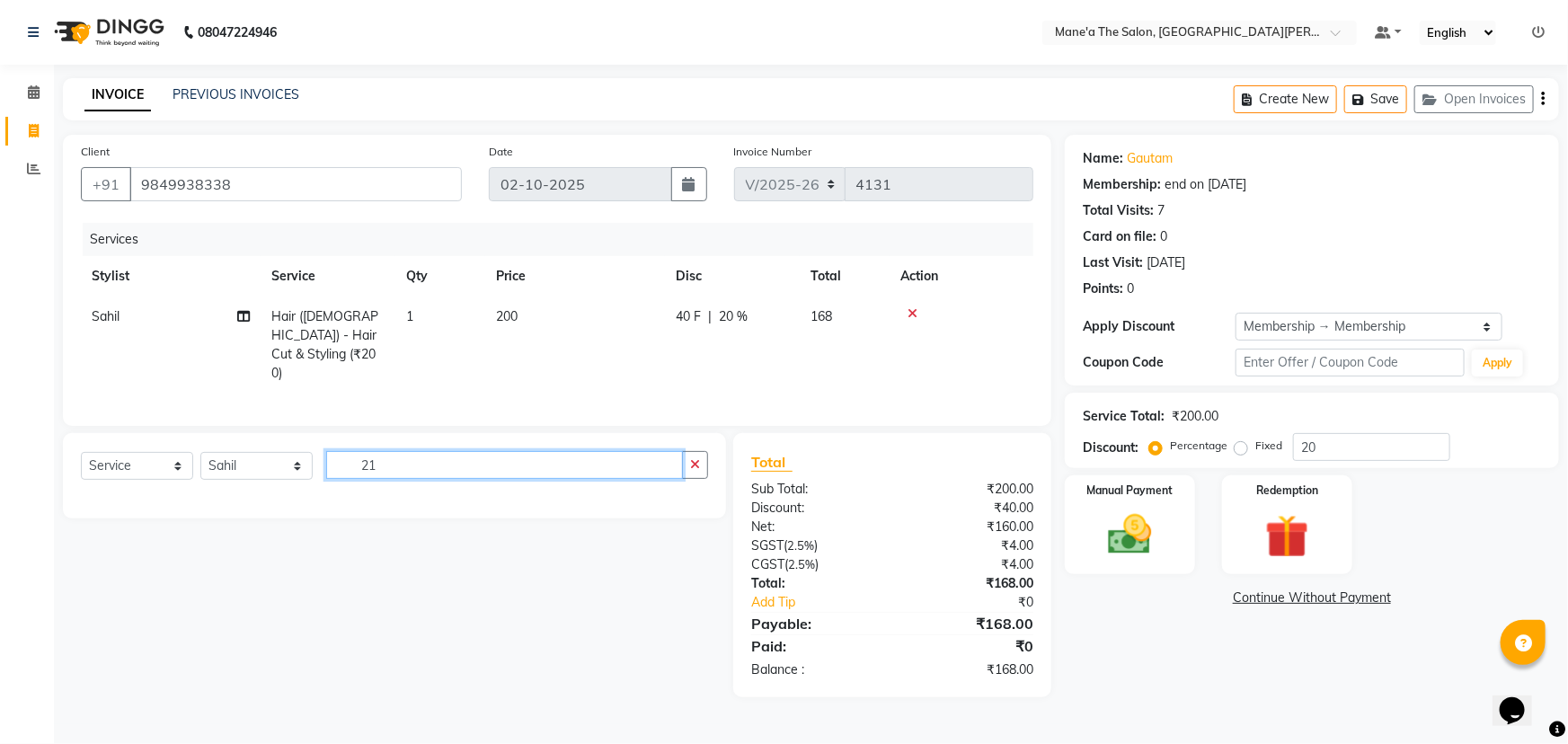
type input "2"
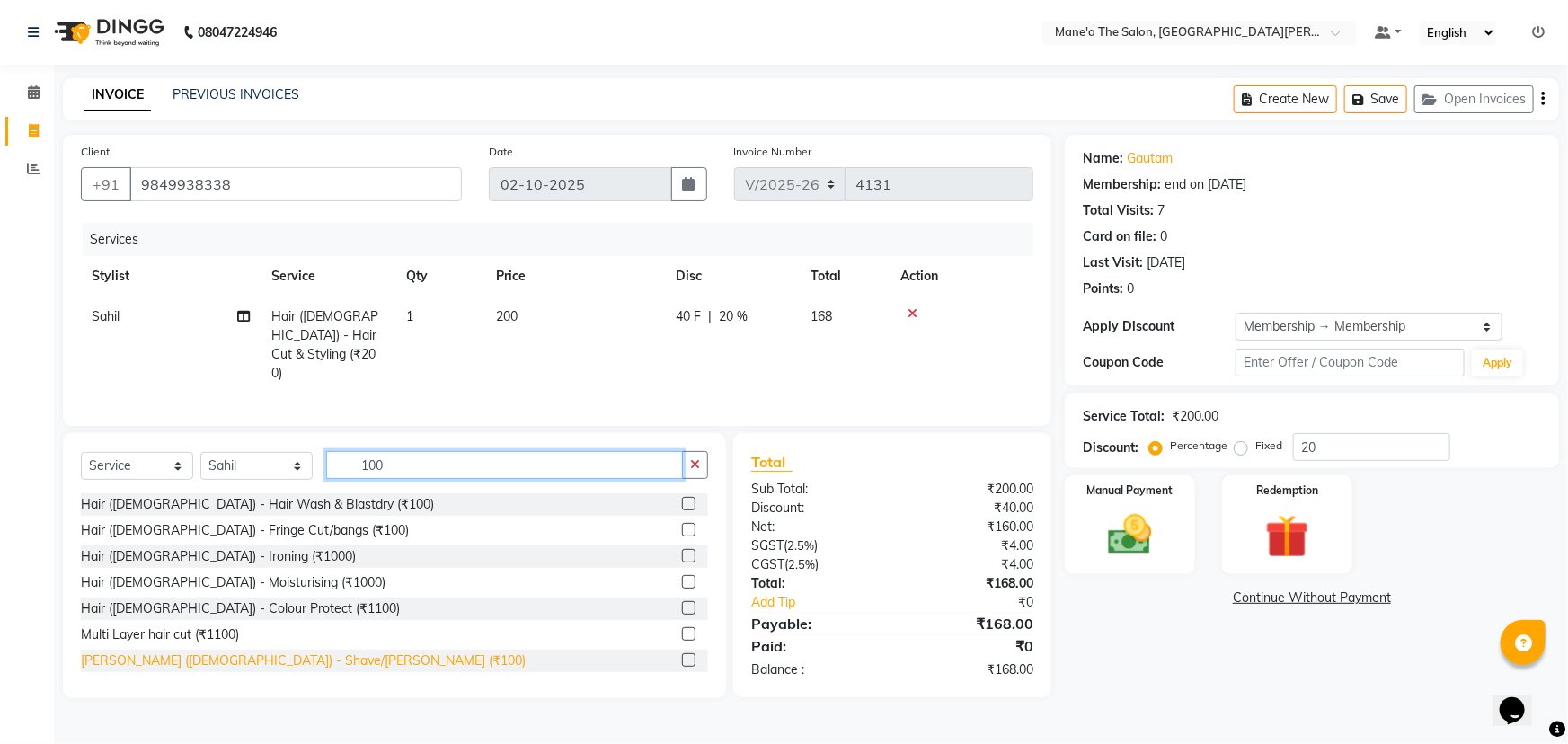
type input "100"
click at [251, 659] on div "[PERSON_NAME] ([DEMOGRAPHIC_DATA]) - Shave/[PERSON_NAME] (₹100)" at bounding box center [303, 660] width 445 height 19
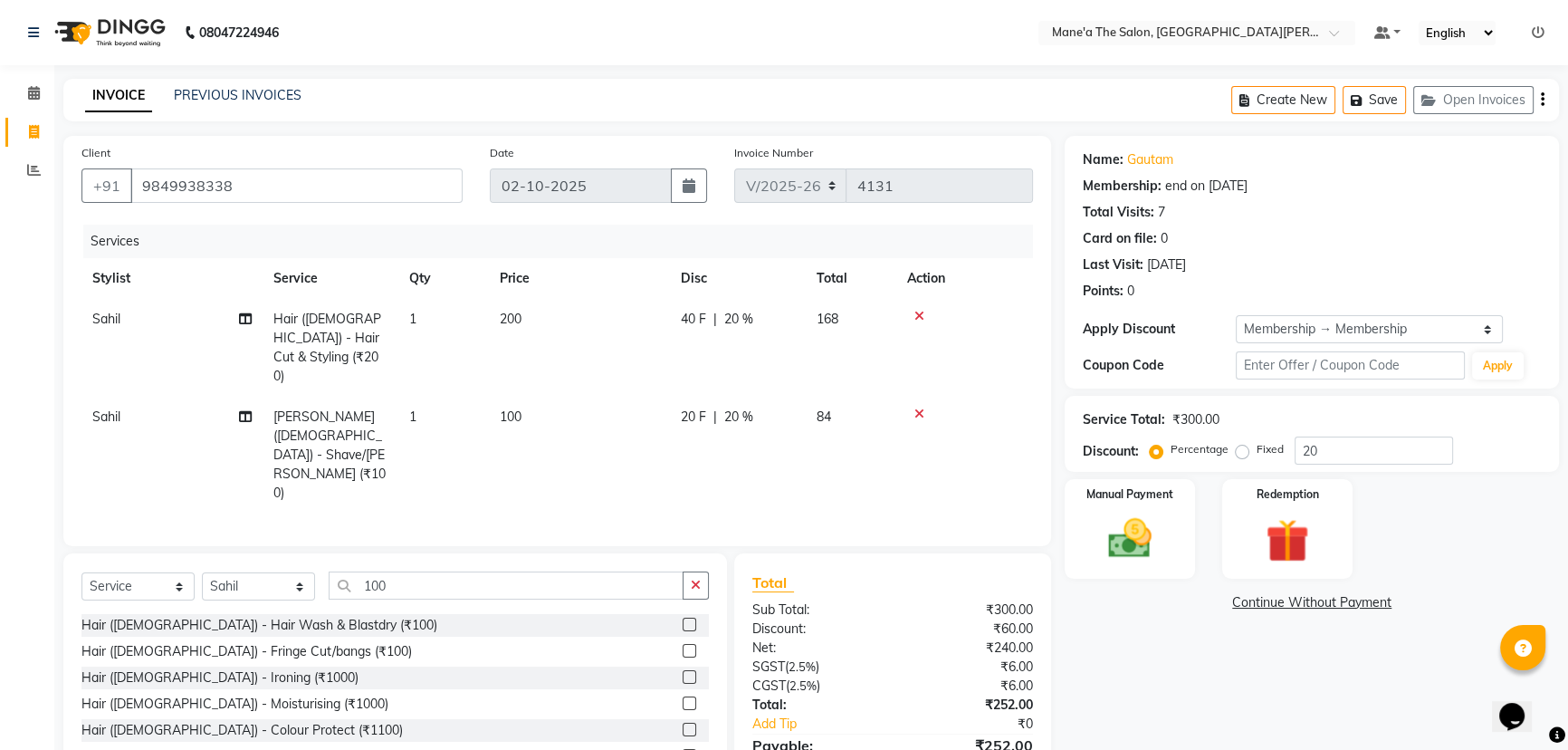
checkbox input "false"
click at [397, 572] on input "100" at bounding box center [506, 586] width 355 height 28
type input "1"
type input "100"
click at [239, 616] on div "Hair ([DEMOGRAPHIC_DATA]) - Hair Wash & Blastdry (₹100)" at bounding box center [260, 625] width 356 height 19
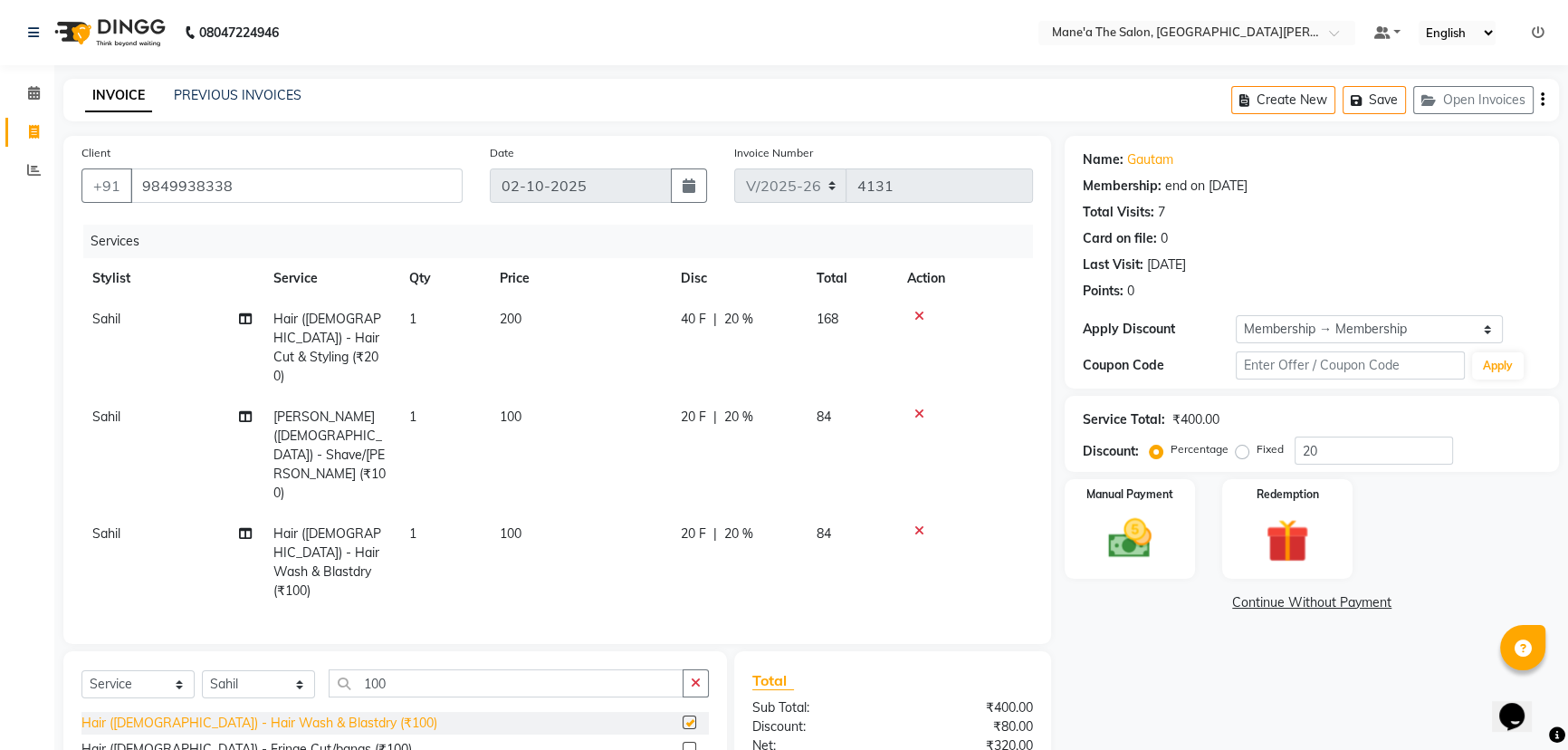
checkbox input "false"
click at [1322, 452] on input "20" at bounding box center [1373, 451] width 158 height 28
type input "2"
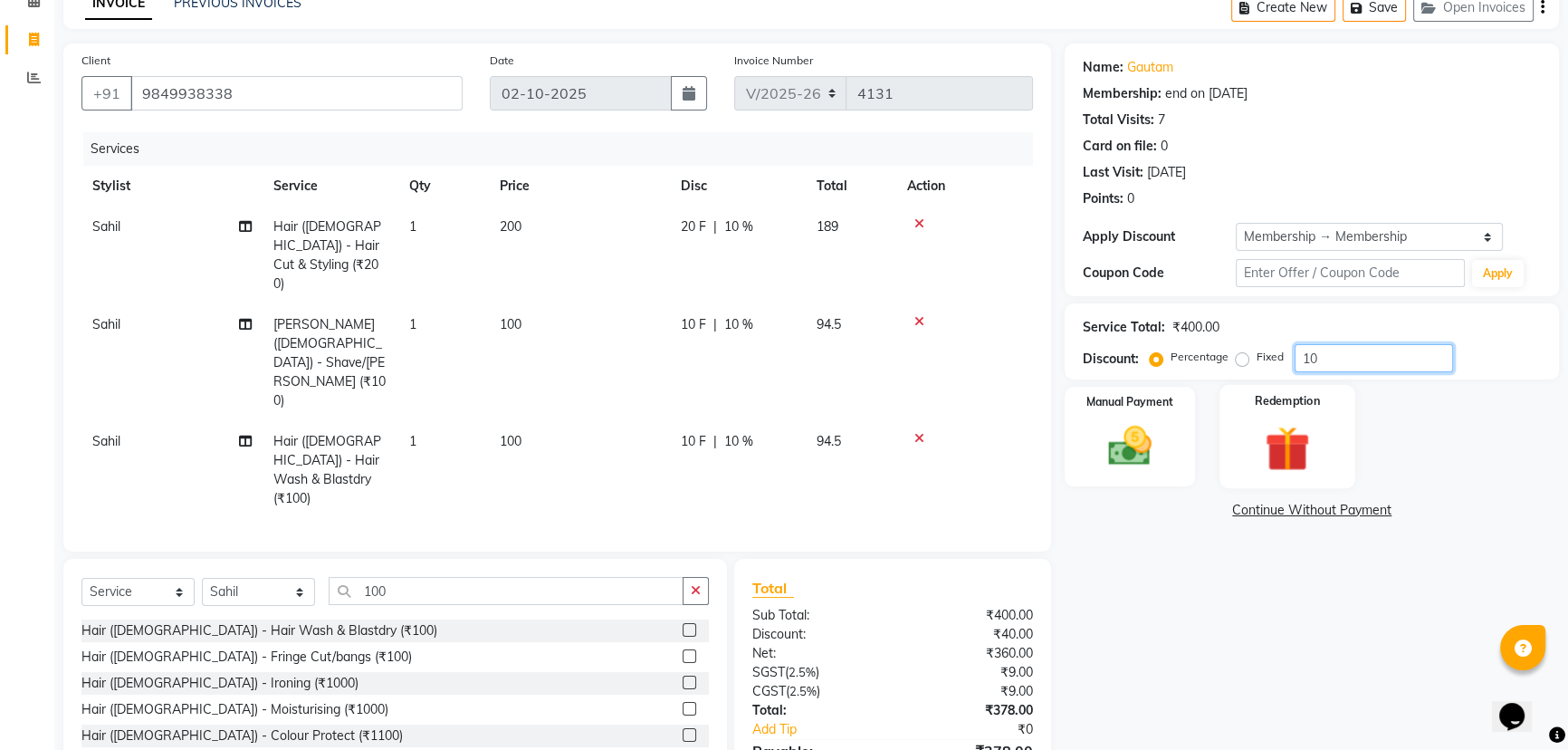
scroll to position [94, 0]
type input "10"
click at [1132, 430] on img at bounding box center [1131, 446] width 74 height 52
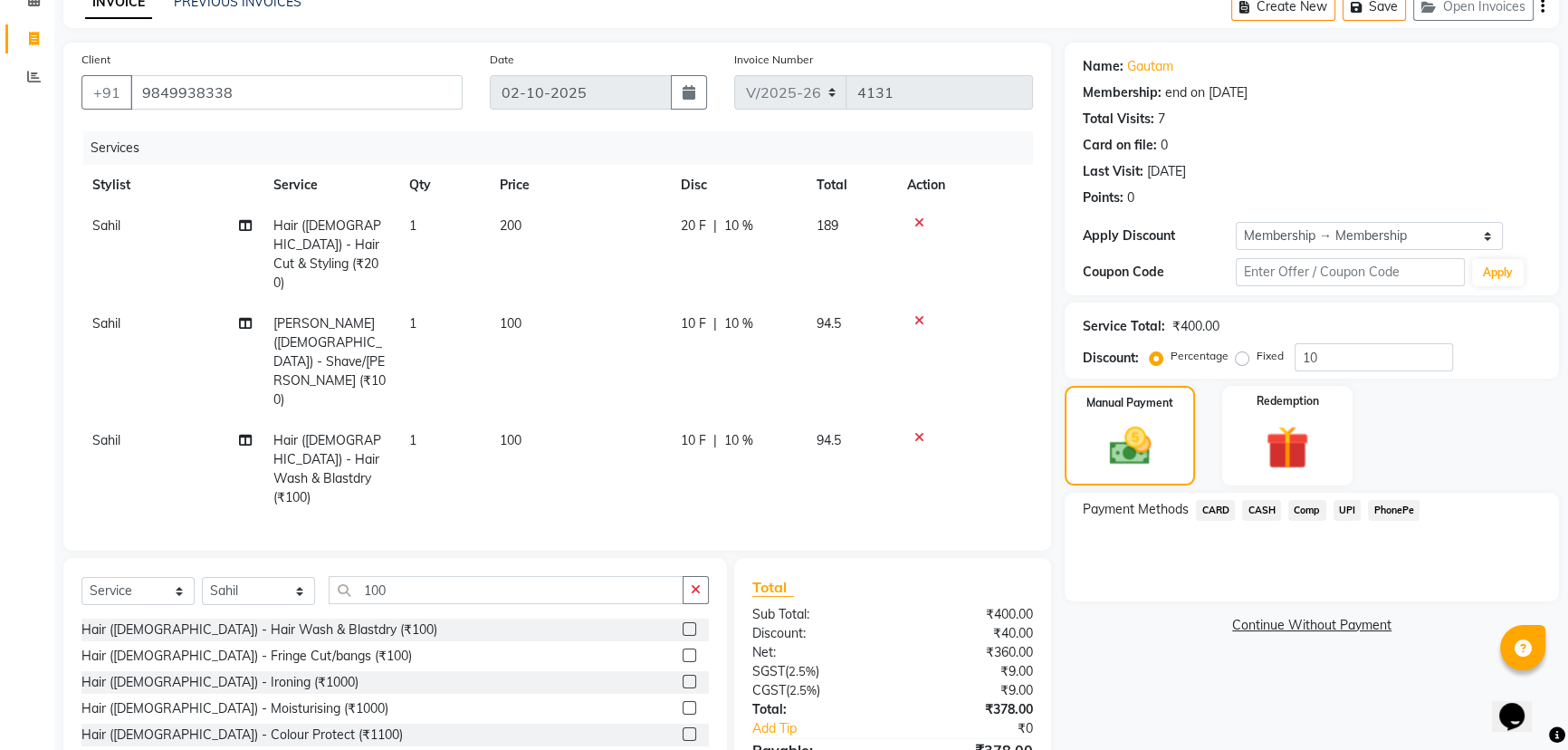
click at [1383, 511] on span "PhonePe" at bounding box center [1394, 510] width 52 height 21
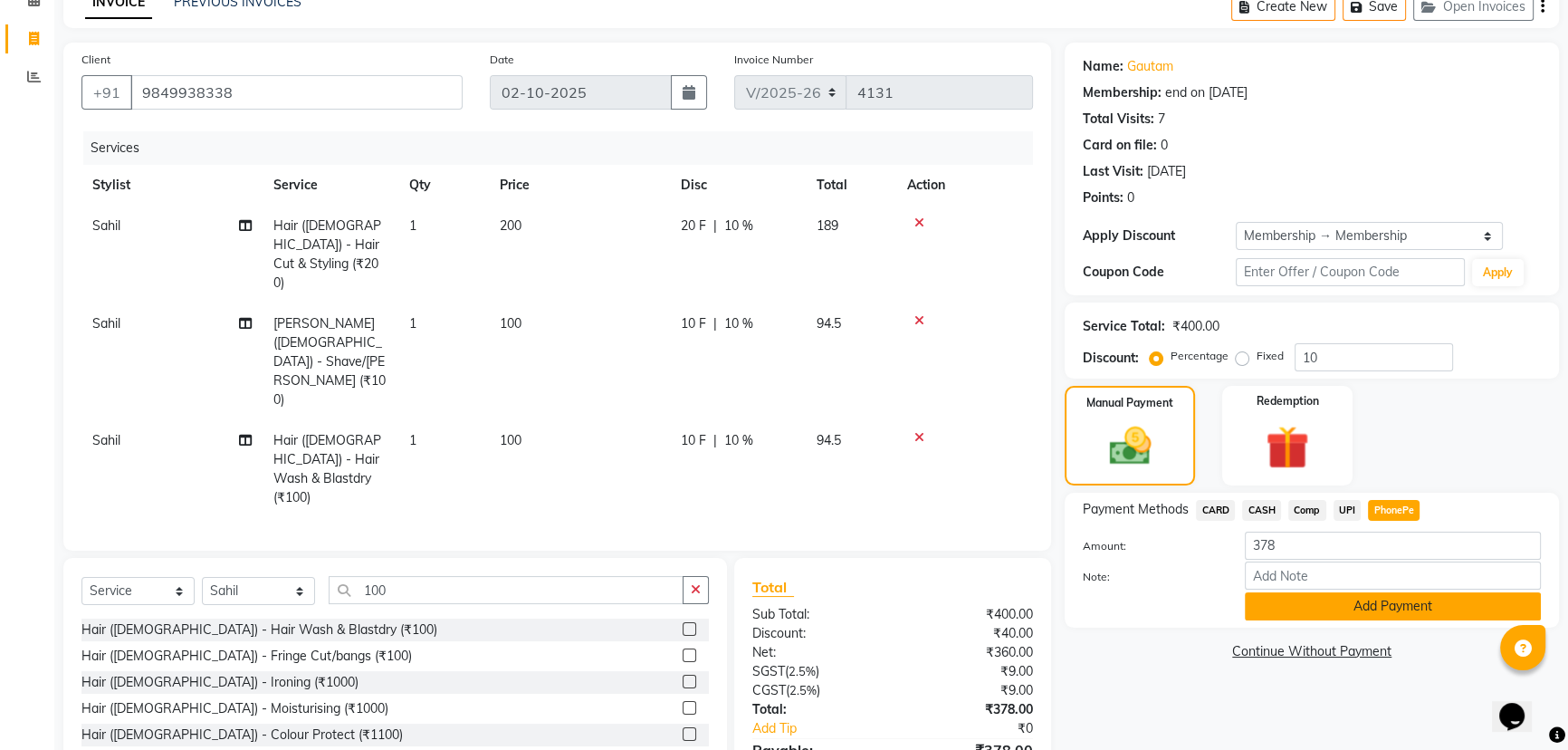
click at [1407, 611] on button "Add Payment" at bounding box center [1393, 607] width 296 height 28
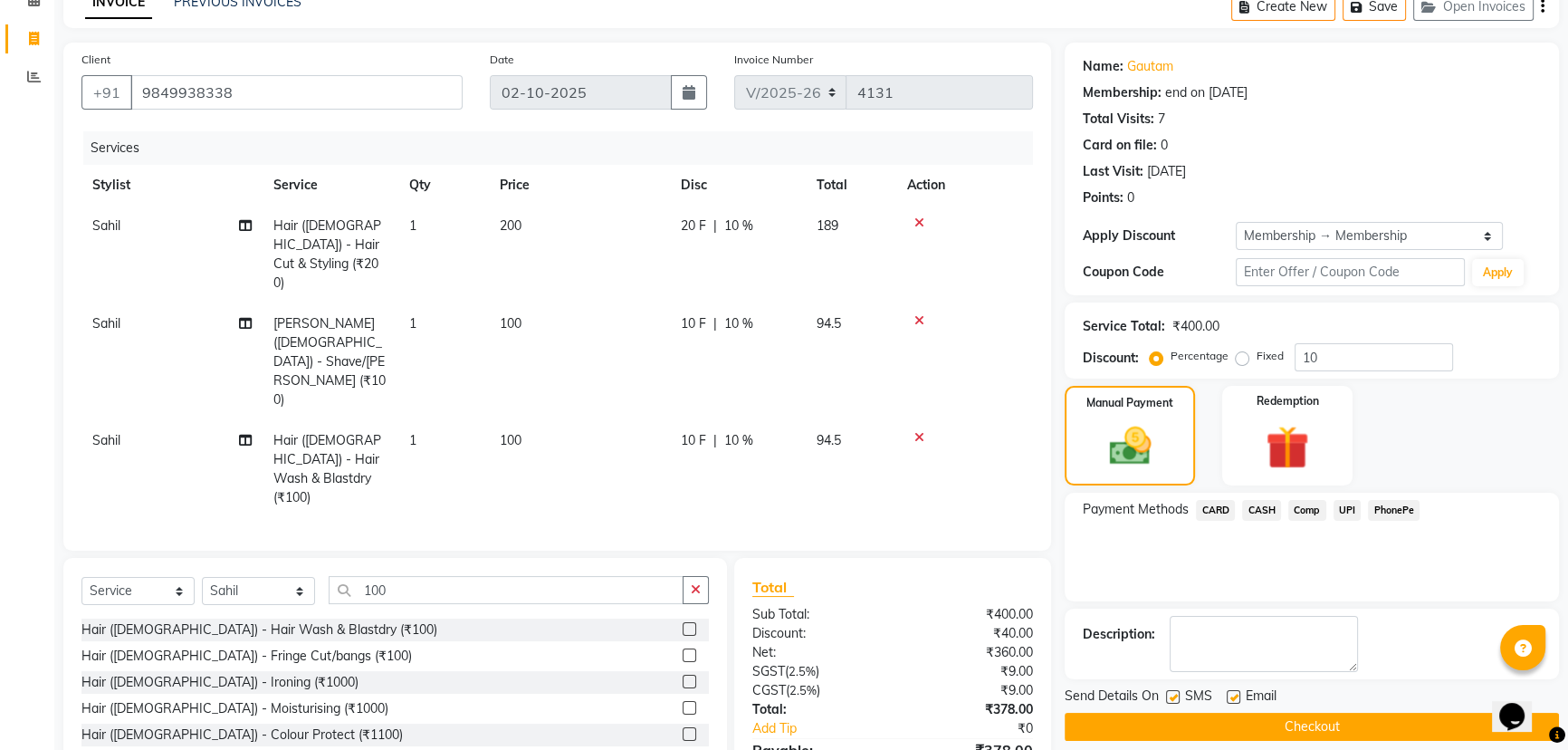
click at [1338, 723] on button "Checkout" at bounding box center [1311, 727] width 494 height 28
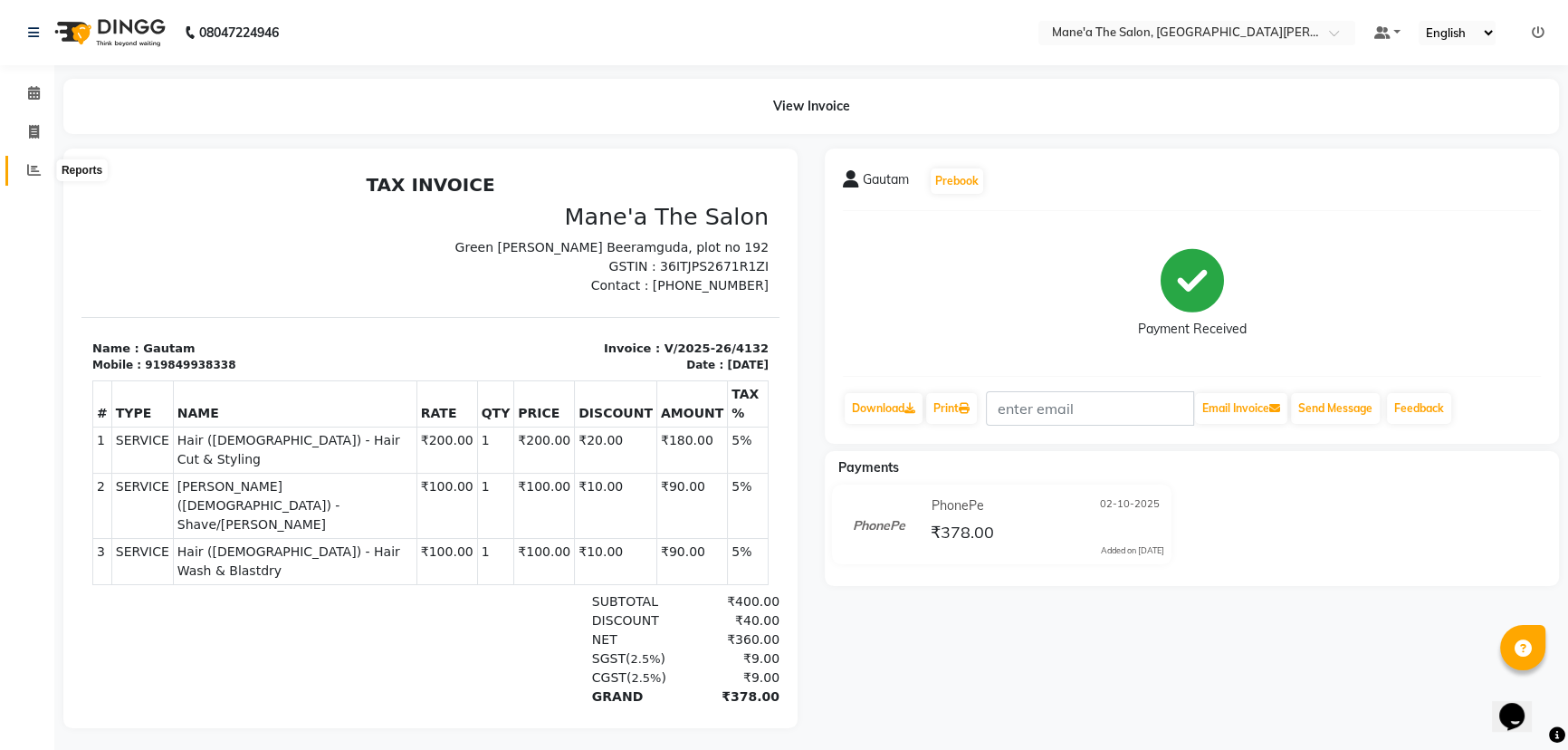
click at [25, 163] on span at bounding box center [34, 170] width 32 height 21
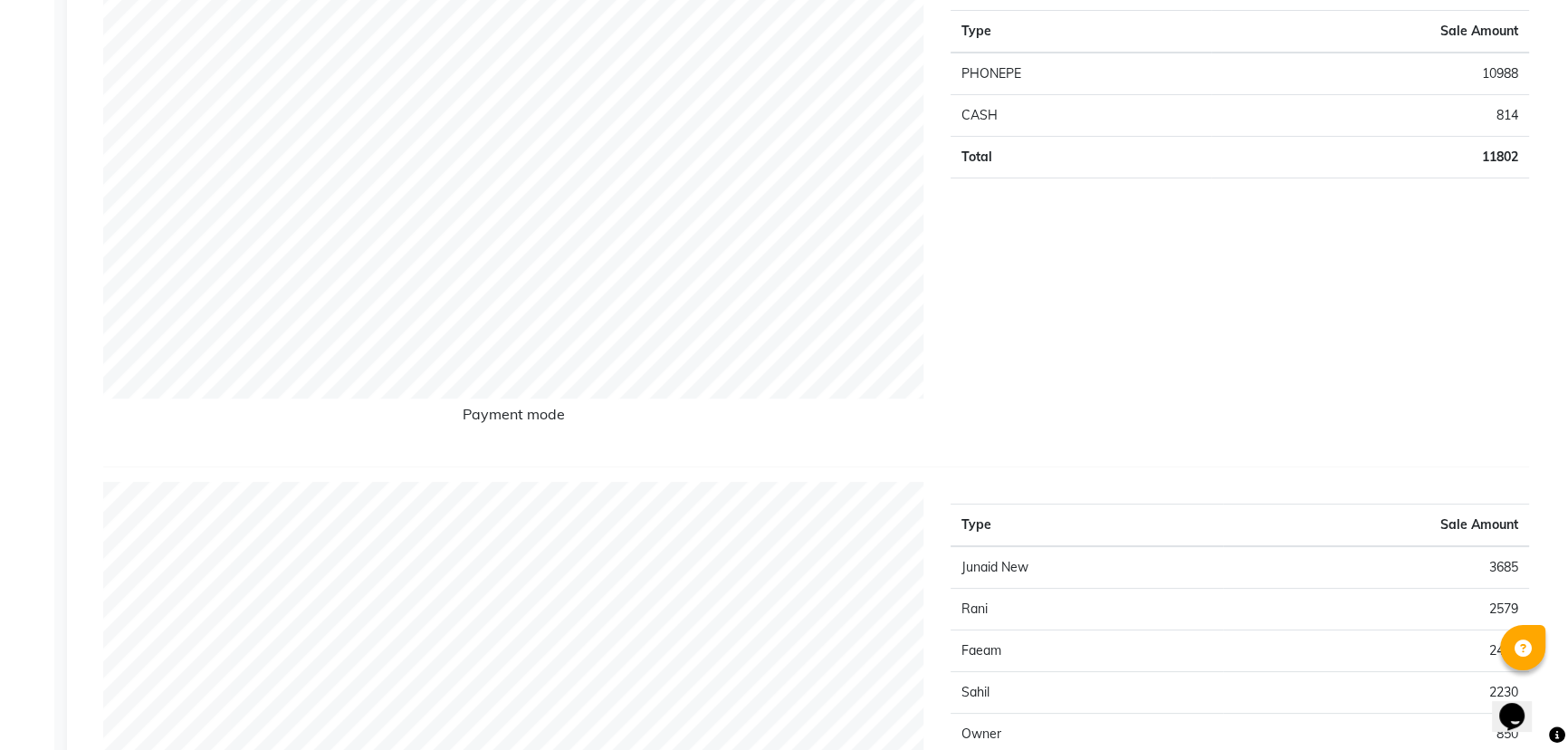
scroll to position [329, 0]
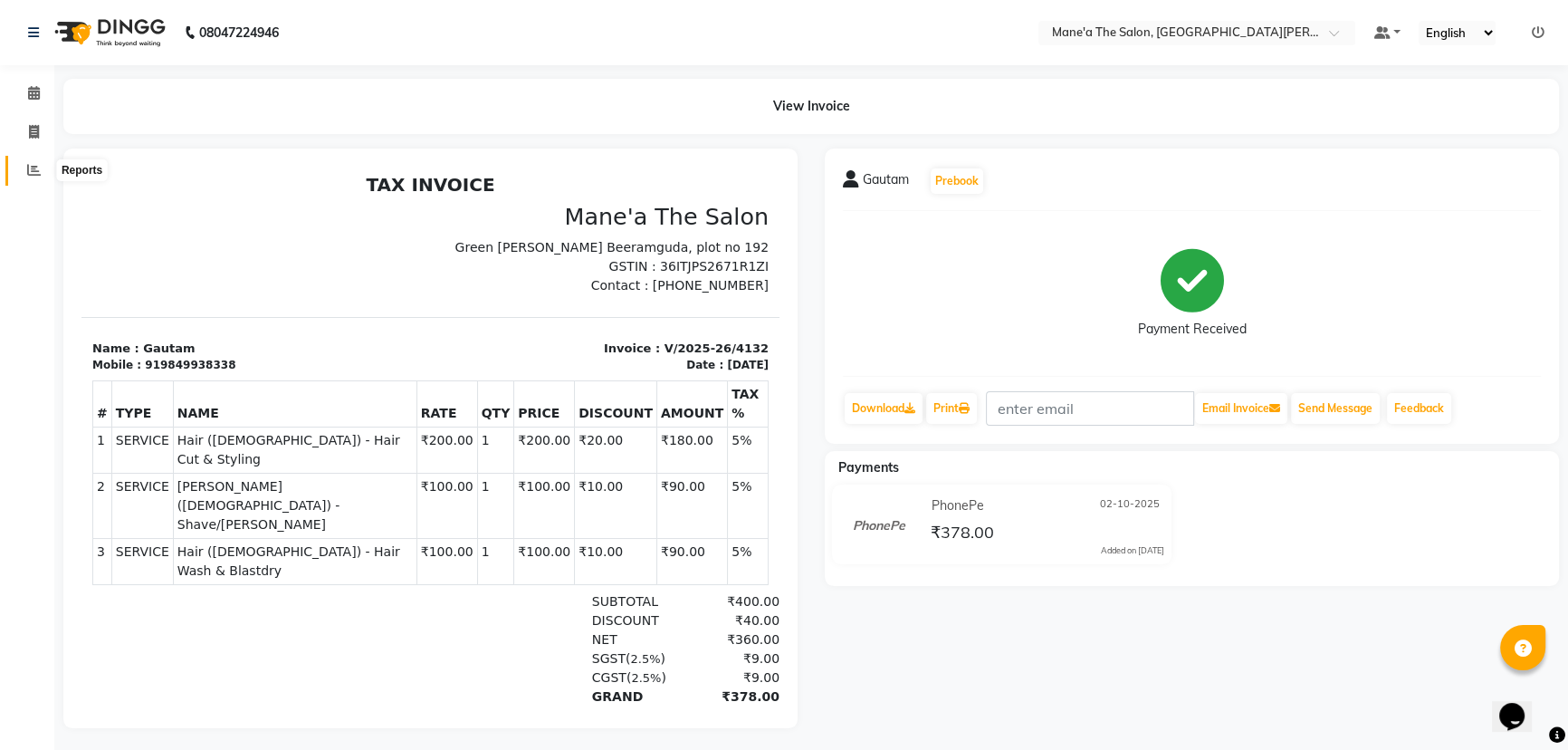
click at [27, 164] on icon at bounding box center [34, 170] width 14 height 14
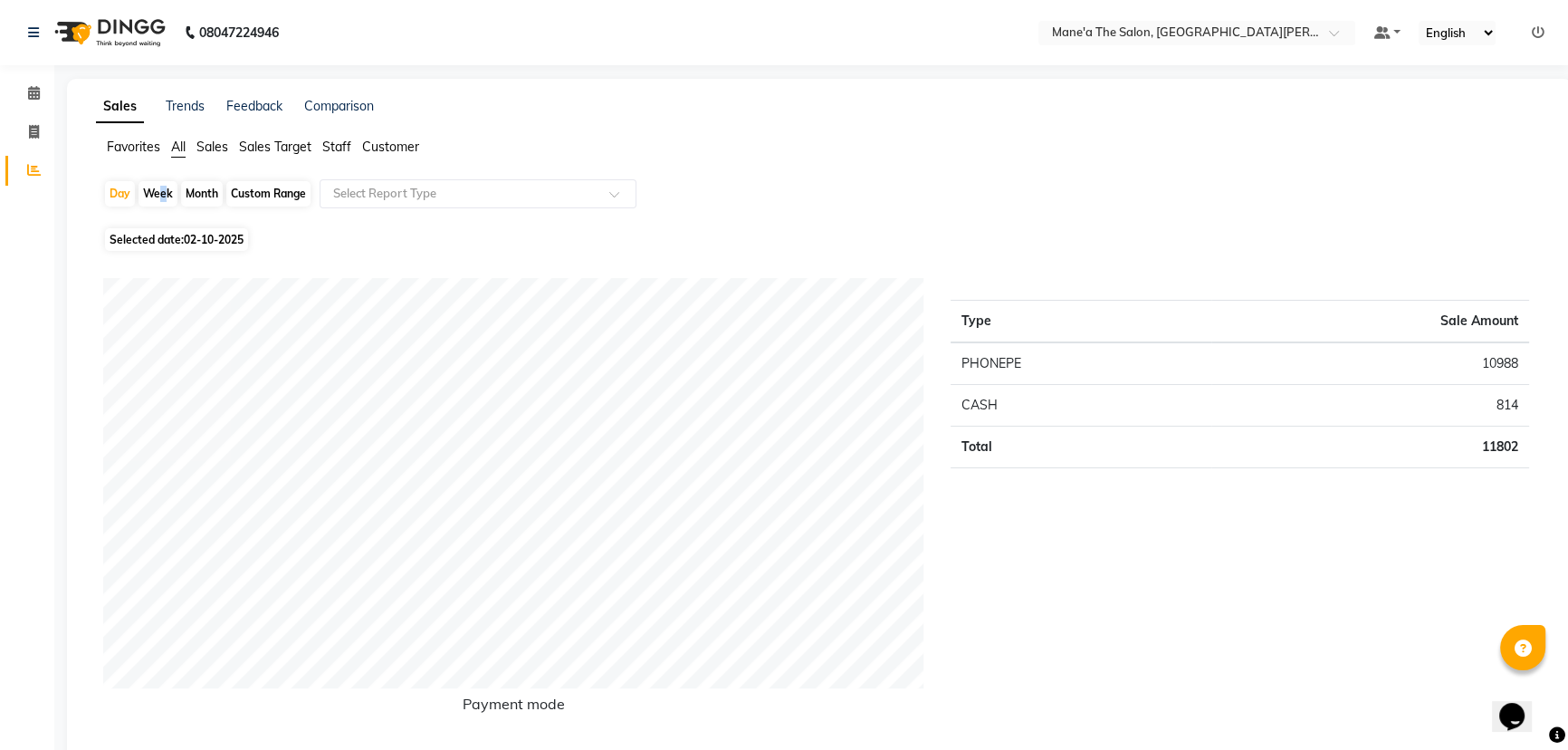
click at [159, 188] on div "Week" at bounding box center [157, 193] width 39 height 25
select select "10"
select select "2025"
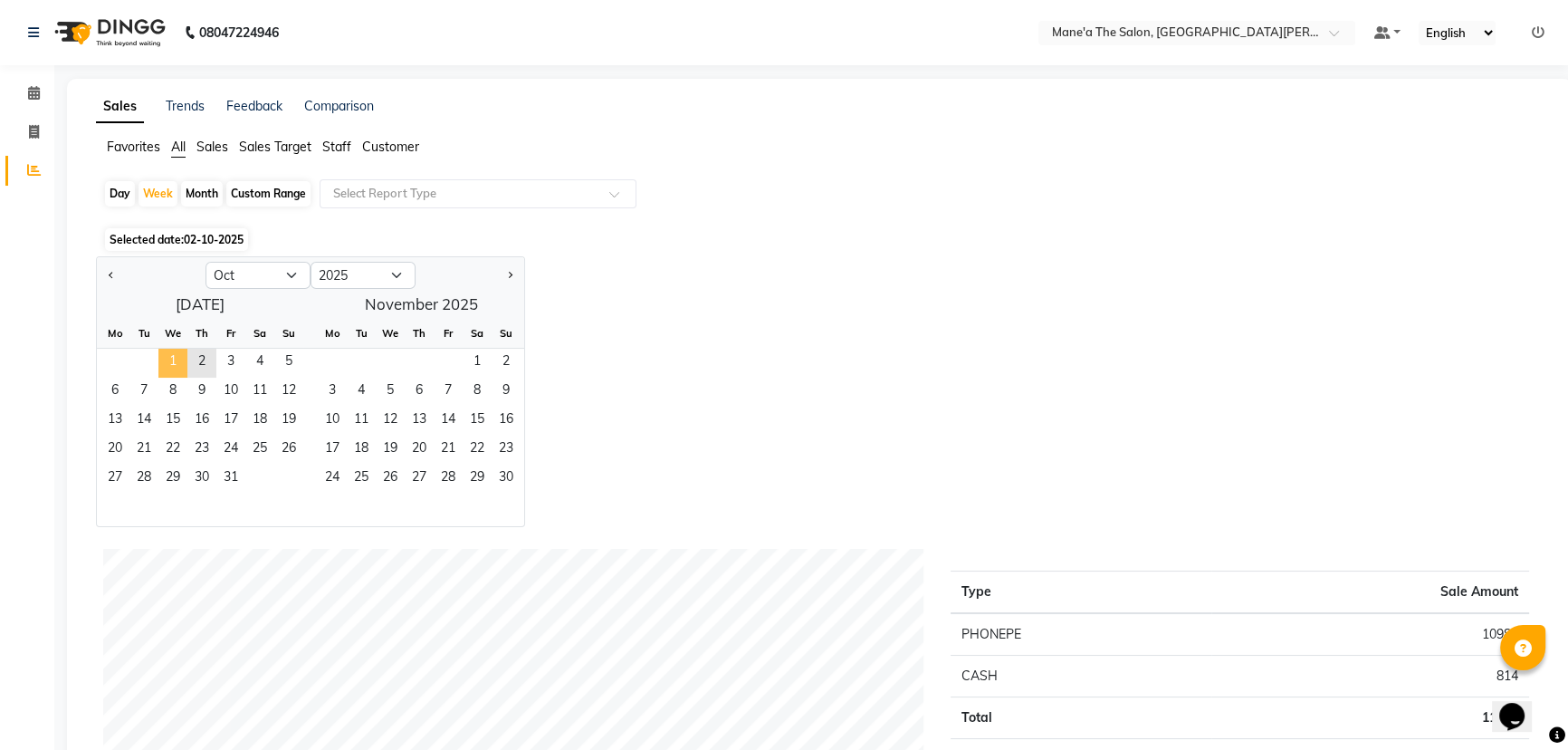
click at [167, 356] on span "1" at bounding box center [172, 363] width 29 height 29
